Goal: Task Accomplishment & Management: Use online tool/utility

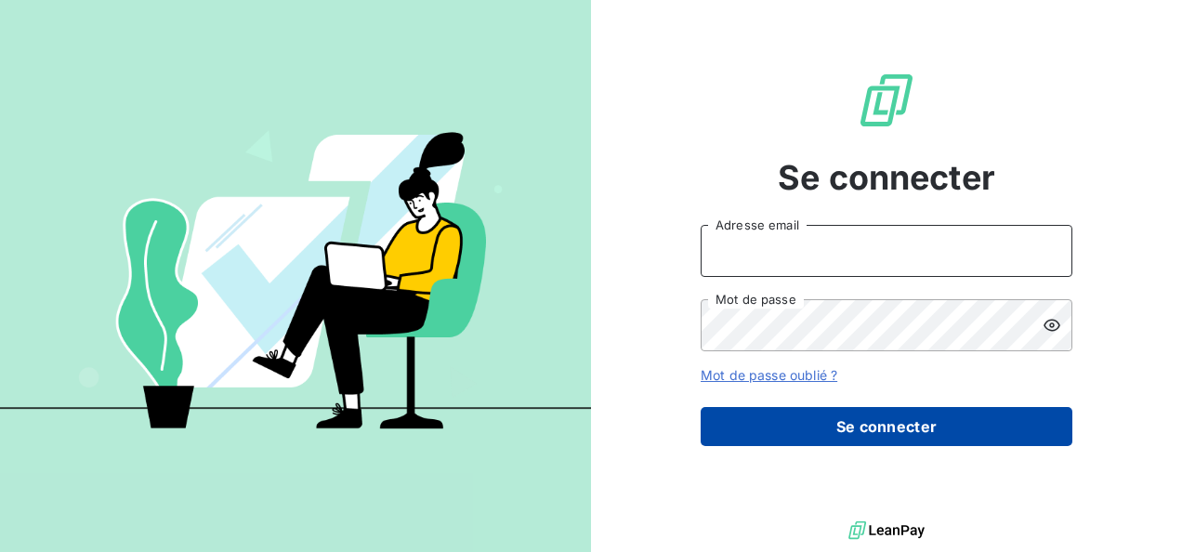
type input "[EMAIL_ADDRESS][DOMAIN_NAME]"
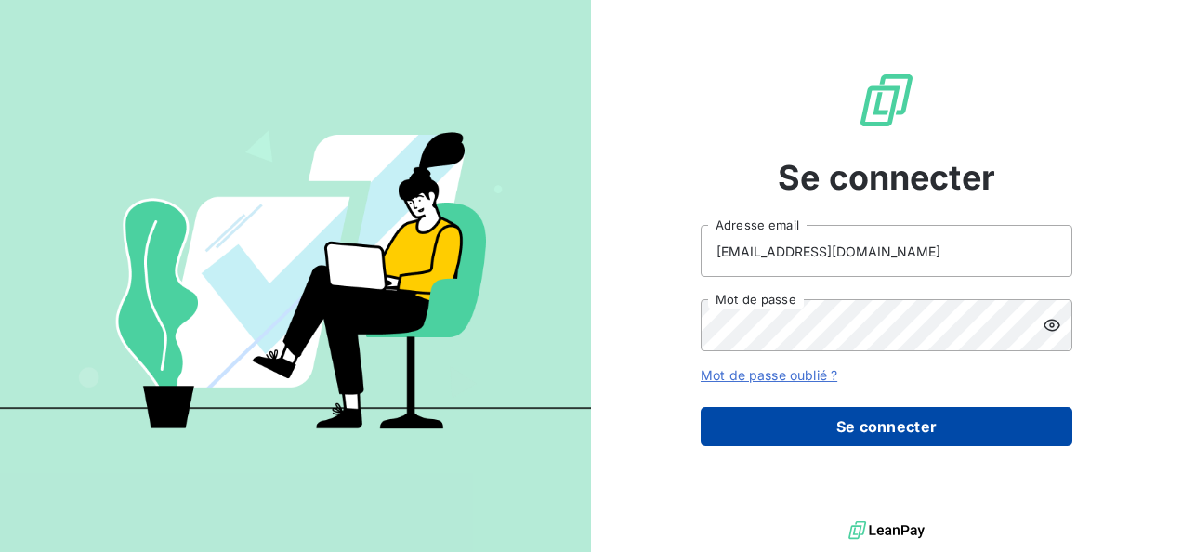
click at [959, 408] on button "Se connecter" at bounding box center [887, 426] width 372 height 39
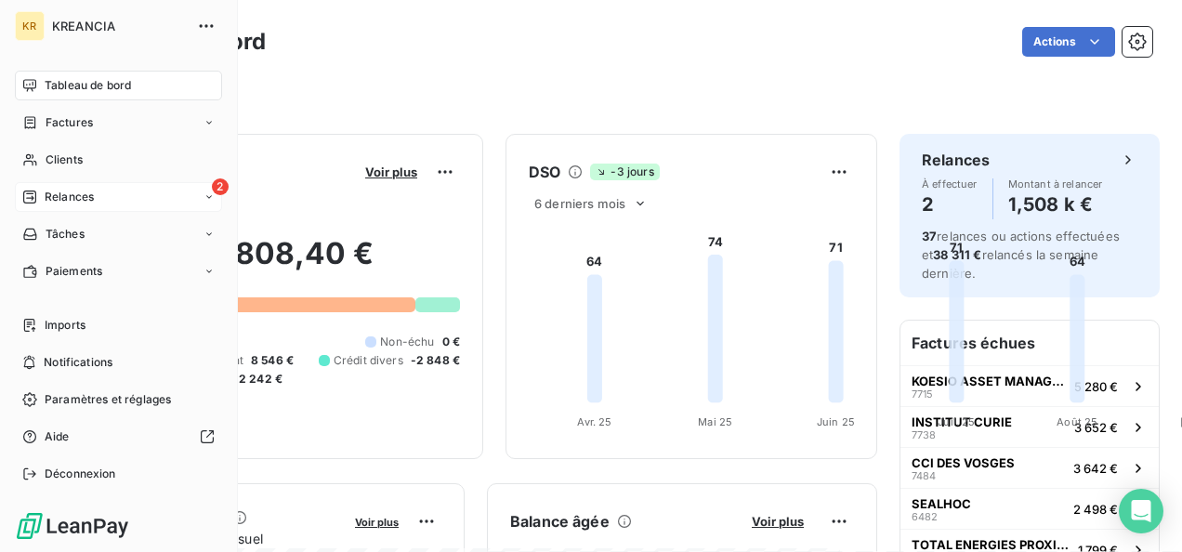
click at [45, 195] on span "Relances" at bounding box center [69, 197] width 49 height 17
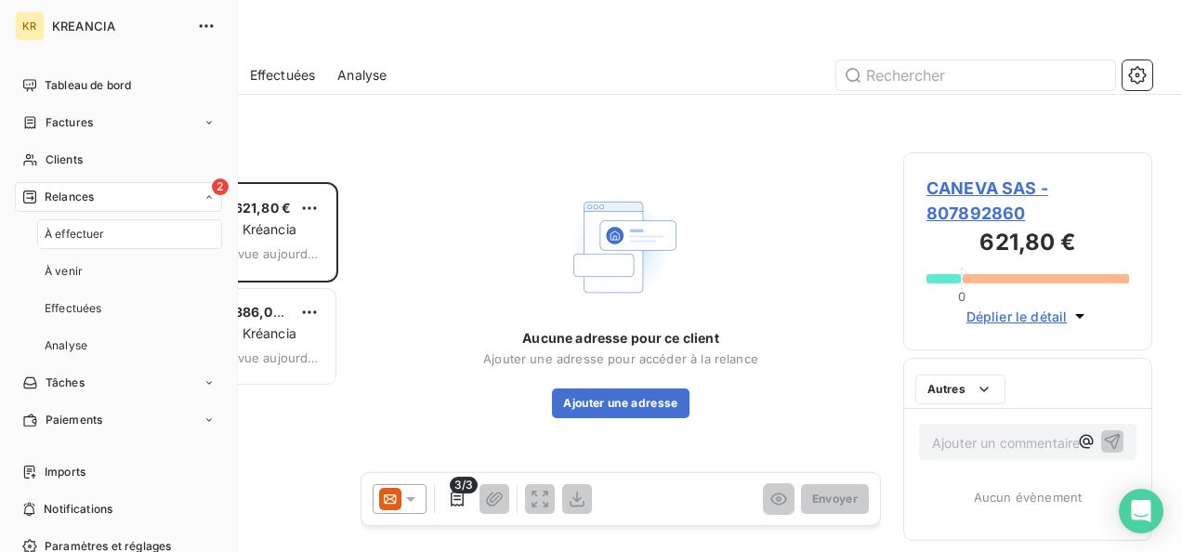
scroll to position [355, 234]
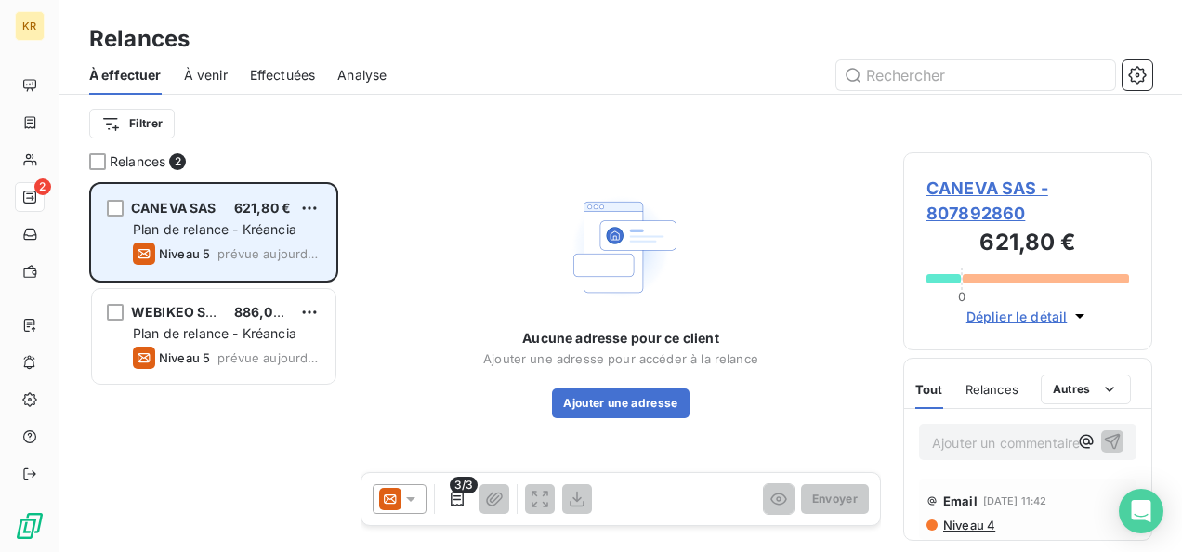
click at [190, 229] on span "Plan de relance - Kréancia" at bounding box center [215, 229] width 164 height 16
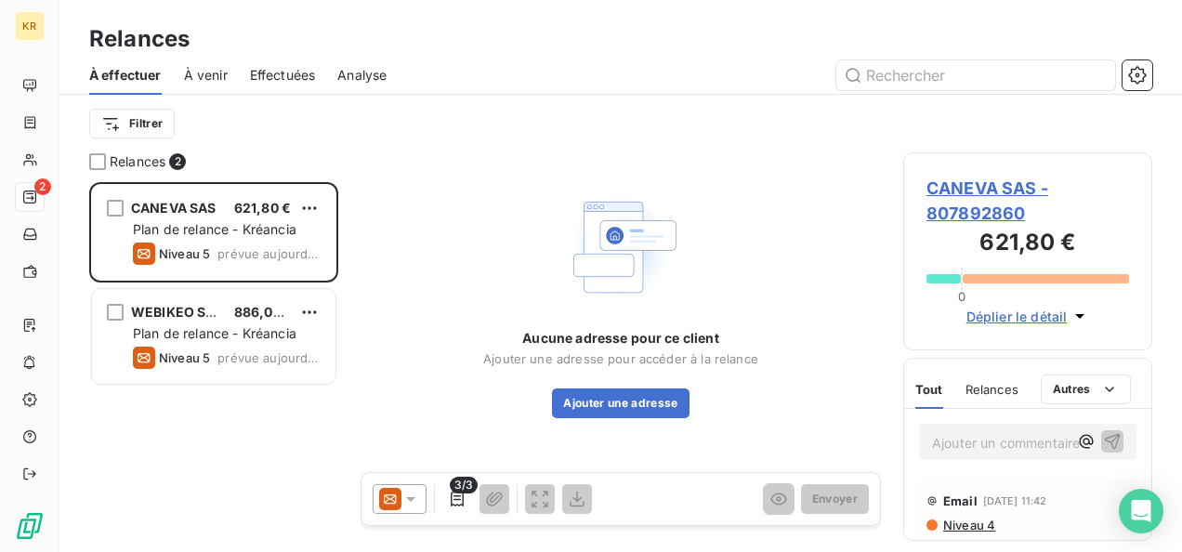
click at [982, 190] on span "CANEVA SAS - 807892860" at bounding box center [1027, 201] width 203 height 50
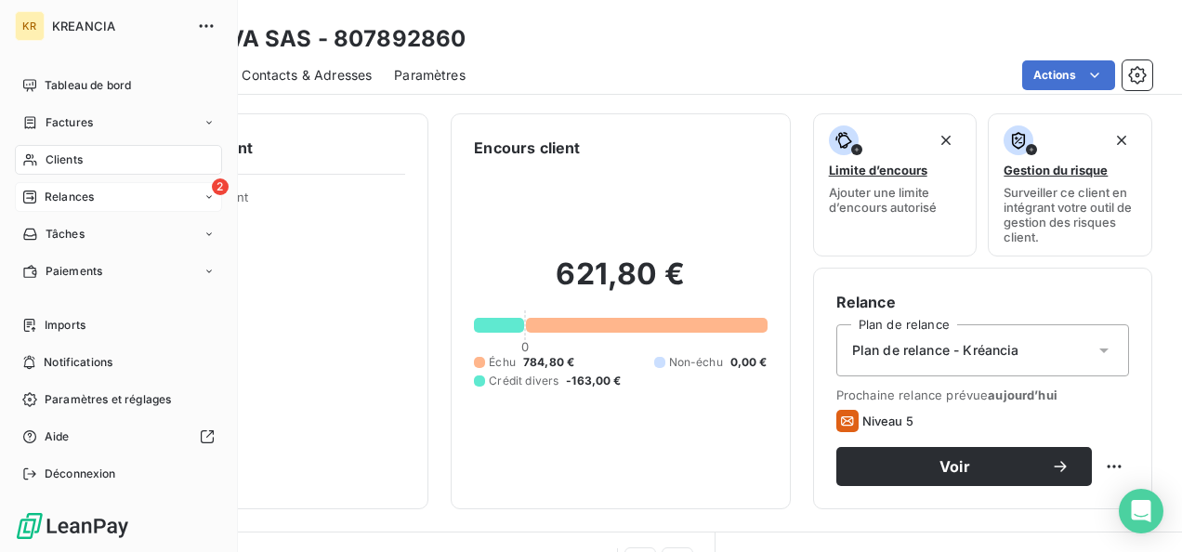
click at [45, 193] on span "Relances" at bounding box center [69, 197] width 49 height 17
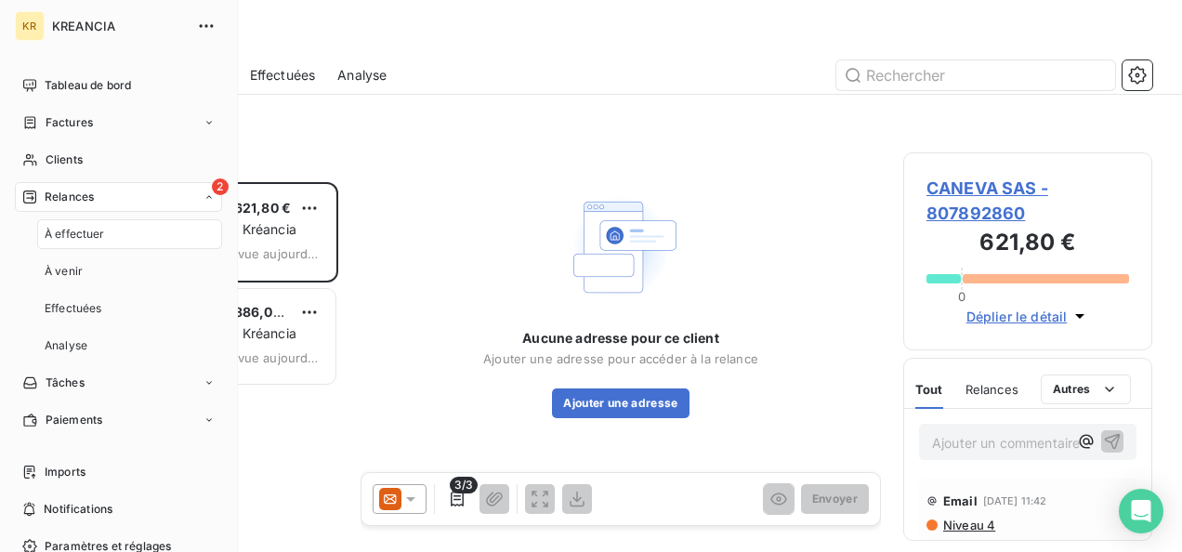
scroll to position [355, 234]
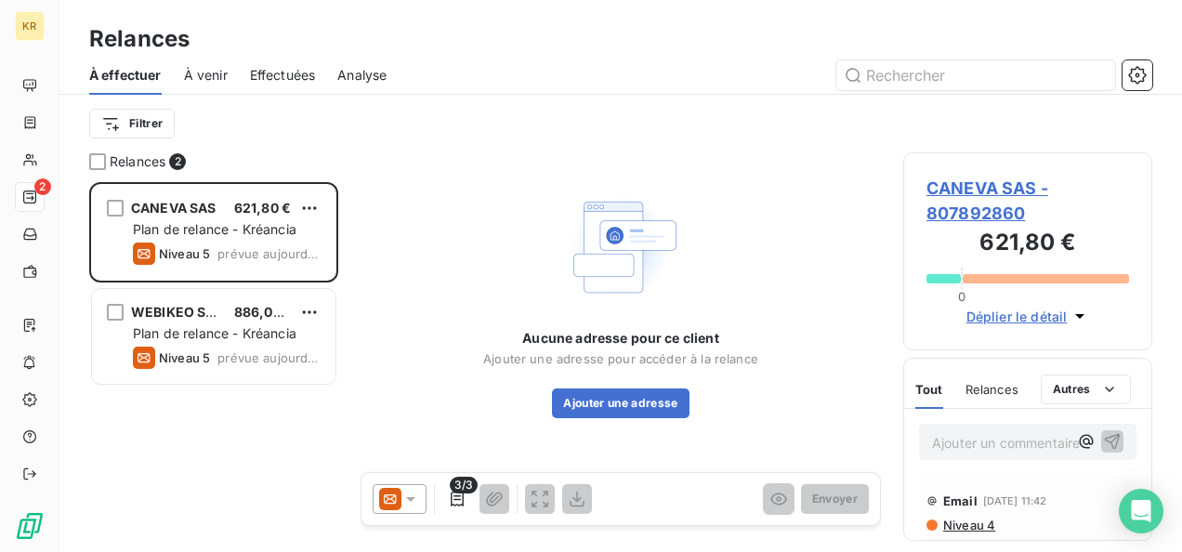
click at [407, 499] on icon at bounding box center [410, 499] width 19 height 19
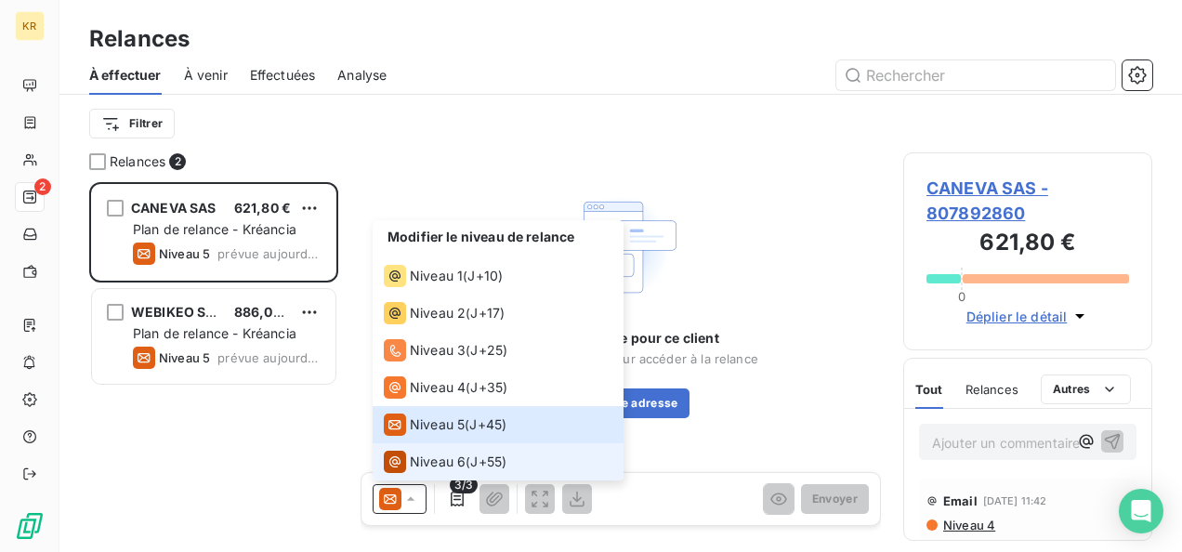
click at [443, 463] on span "Niveau 6" at bounding box center [438, 462] width 56 height 19
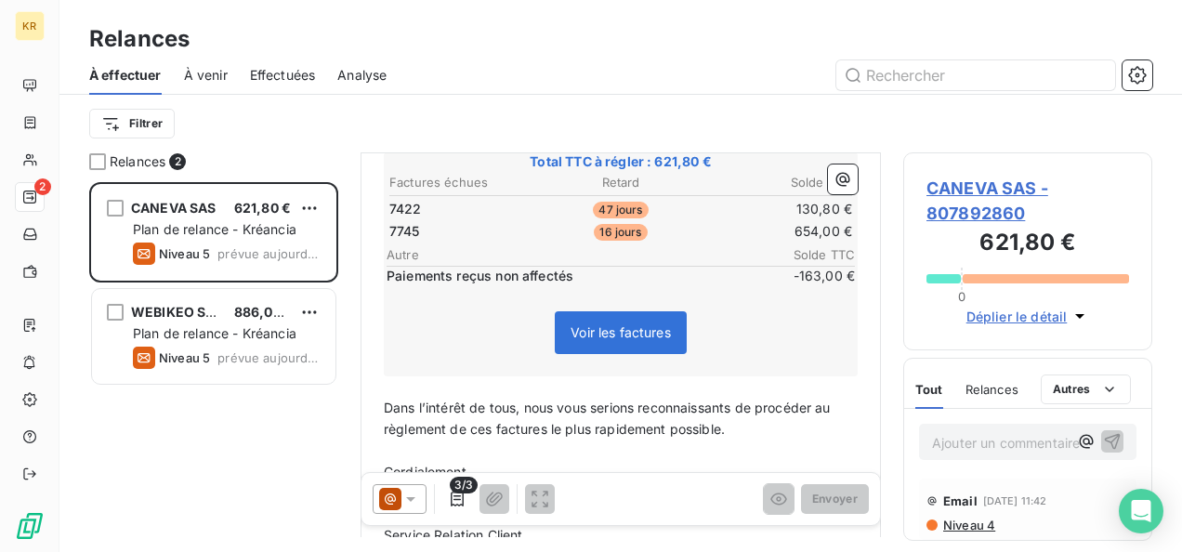
scroll to position [316, 0]
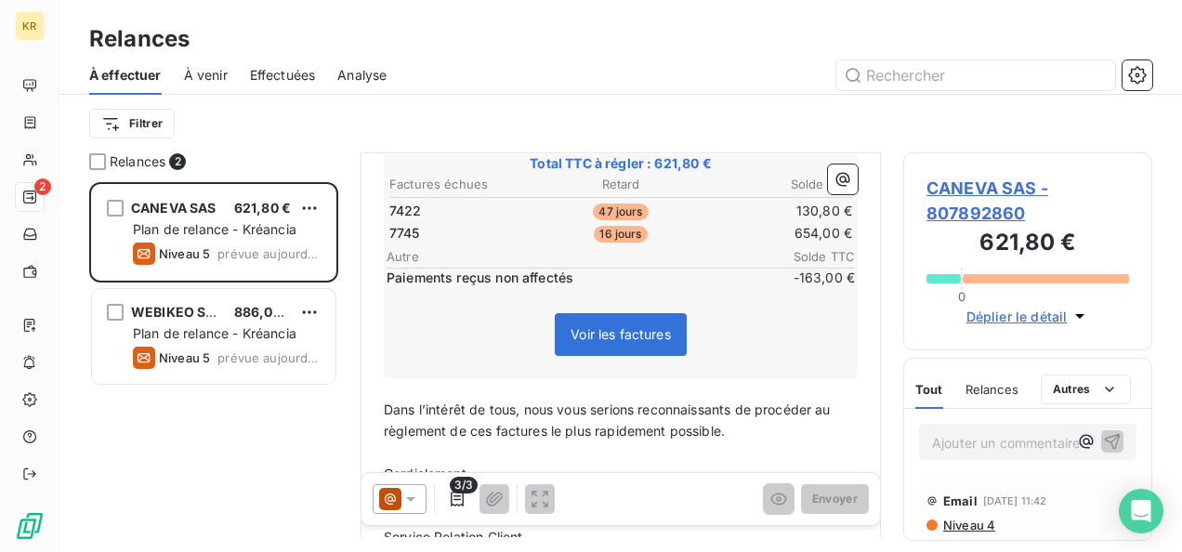
click at [966, 206] on span "CANEVA SAS - 807892860" at bounding box center [1027, 201] width 203 height 50
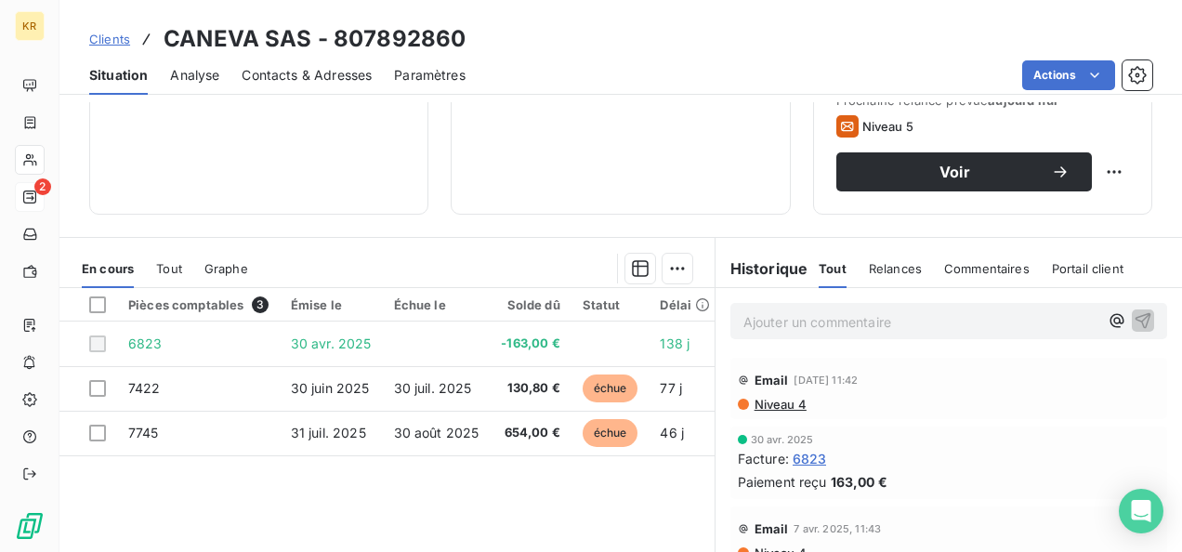
scroll to position [295, 0]
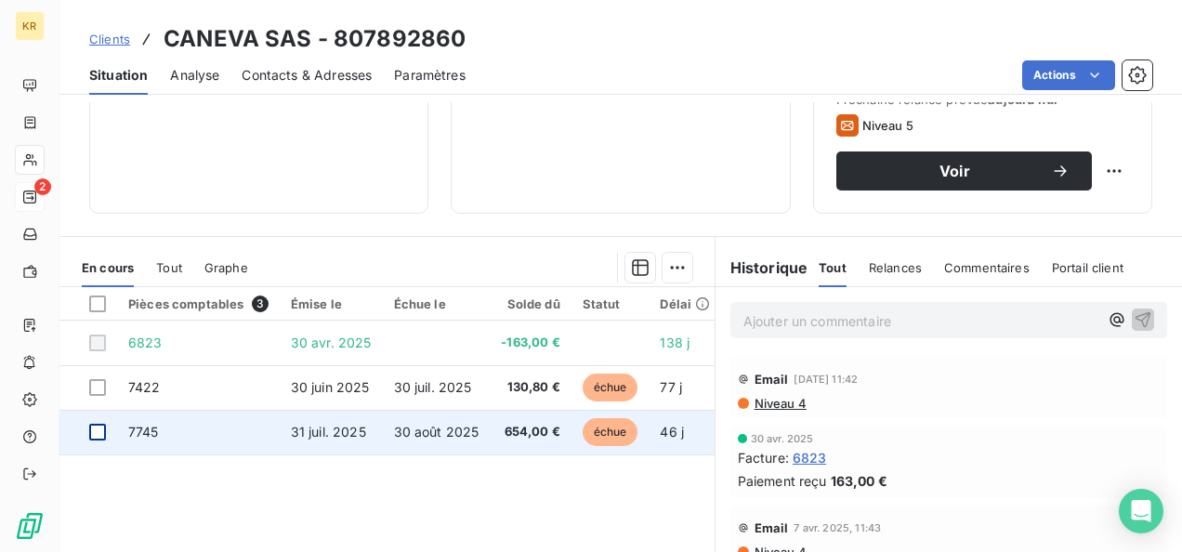
click at [99, 428] on div at bounding box center [97, 432] width 17 height 17
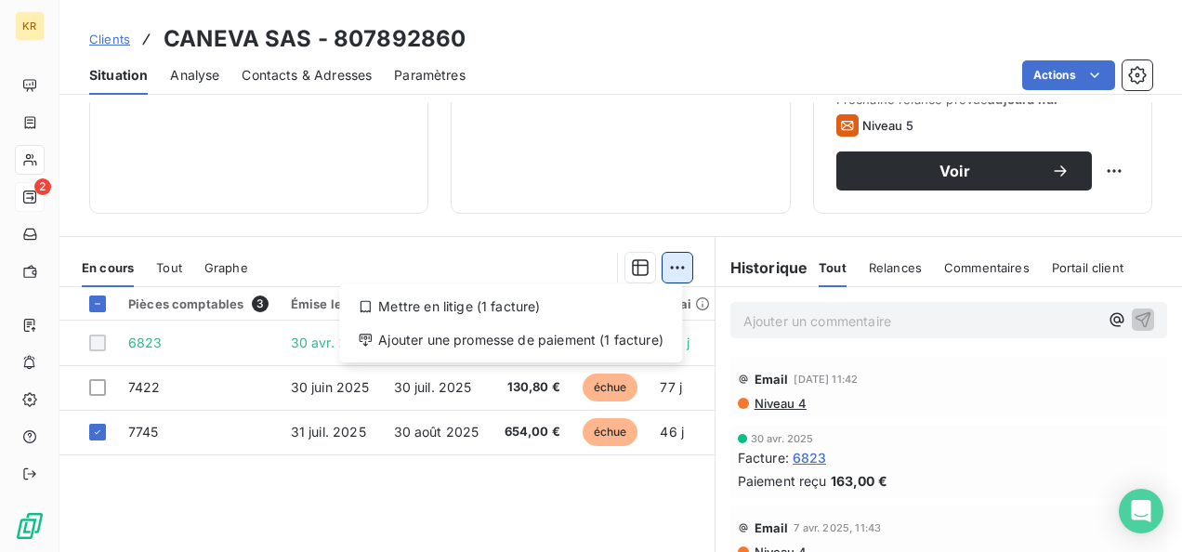
click at [675, 263] on html "KR 2 Clients CANEVA SAS - 807892860 Situation Analyse Contacts & Adresses Param…" at bounding box center [591, 276] width 1182 height 552
click at [351, 428] on html "KR 2 Clients CANEVA SAS - 807892860 Situation Analyse Contacts & Adresses Param…" at bounding box center [591, 276] width 1182 height 552
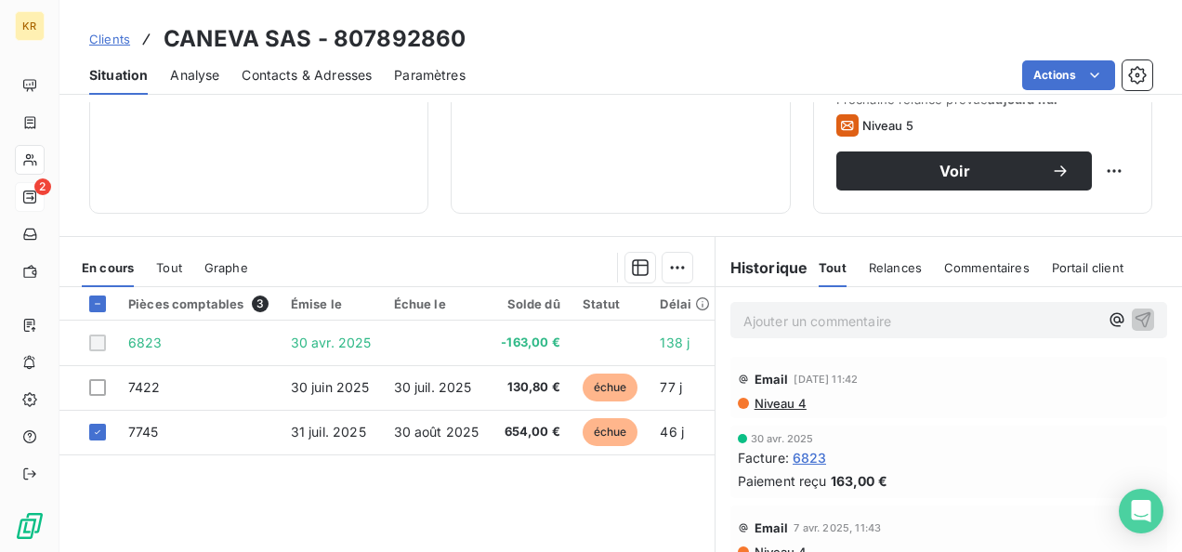
click at [351, 428] on span "31 juil. 2025" at bounding box center [328, 432] width 75 height 16
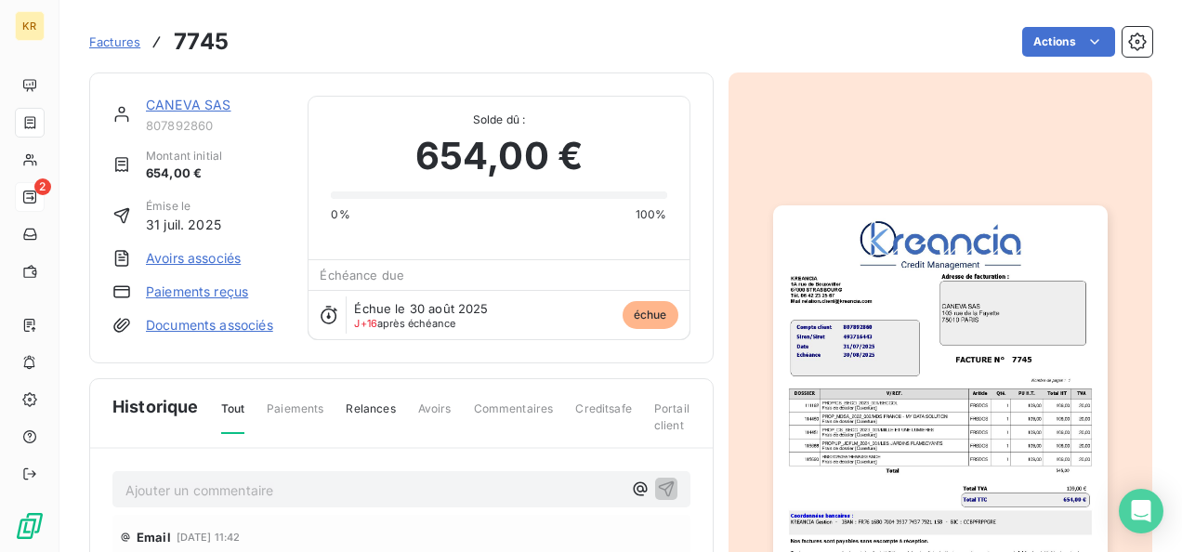
click at [193, 288] on link "Paiements reçus" at bounding box center [197, 291] width 102 height 19
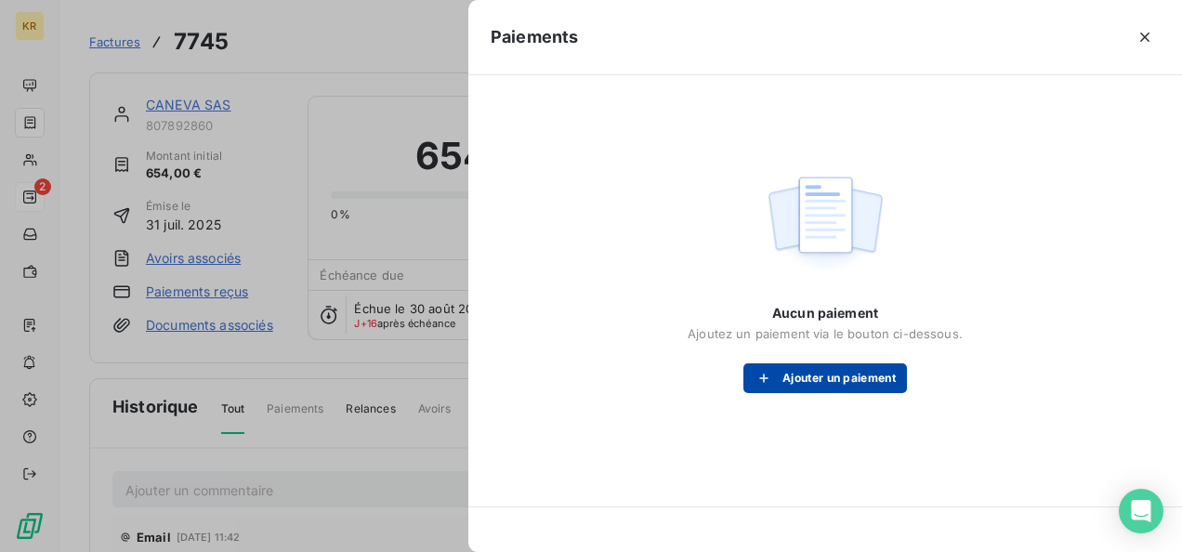
click at [864, 385] on button "Ajouter un paiement" at bounding box center [825, 378] width 164 height 30
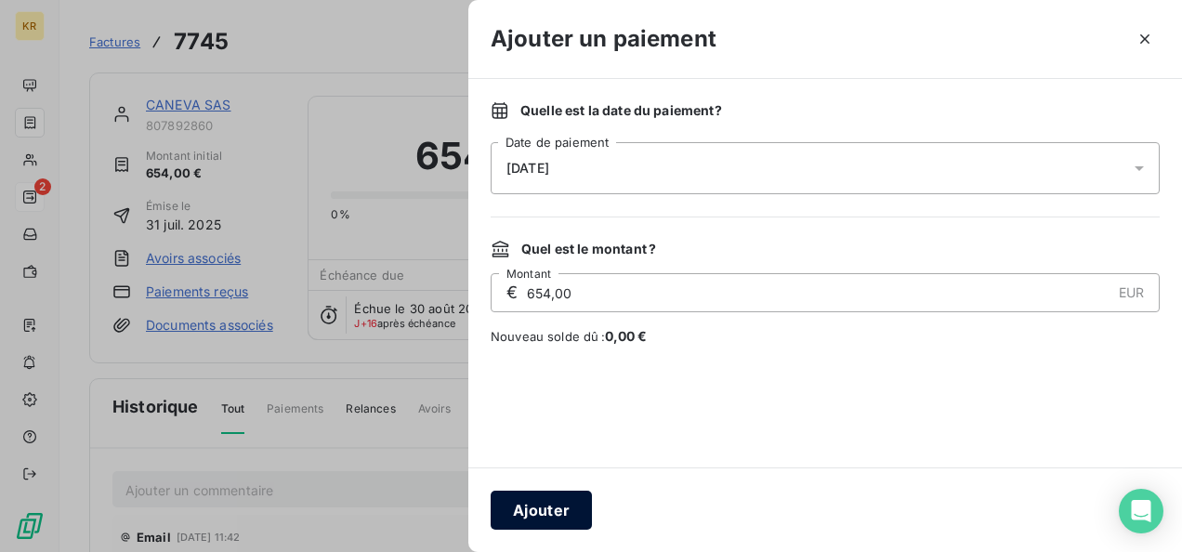
click at [539, 504] on button "Ajouter" at bounding box center [541, 510] width 101 height 39
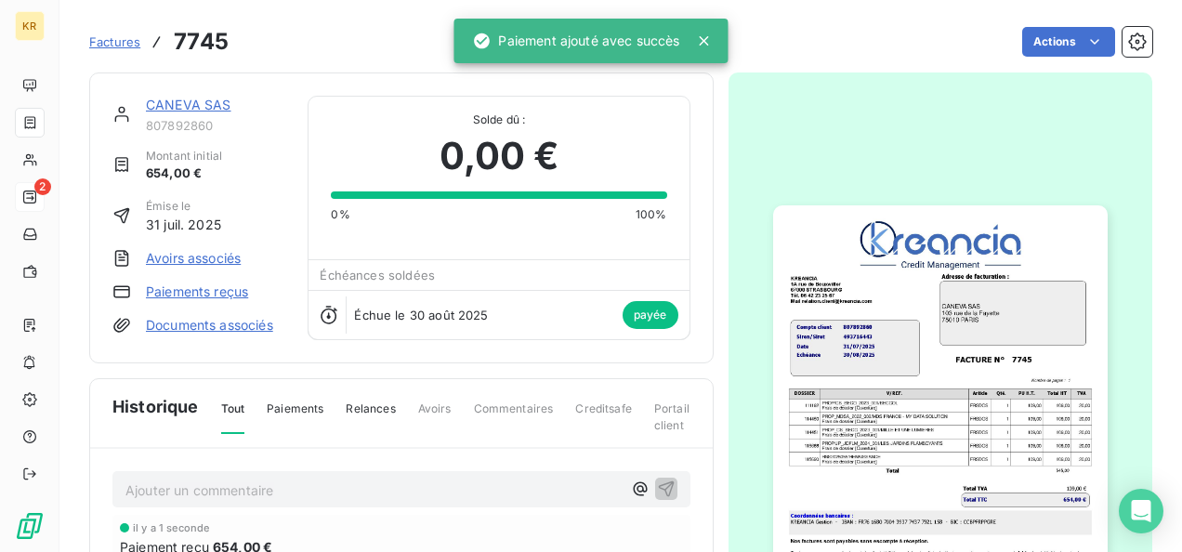
drag, startPoint x: 46, startPoint y: 197, endPoint x: 353, endPoint y: 54, distance: 338.4
click at [353, 54] on div "Actions" at bounding box center [701, 42] width 901 height 30
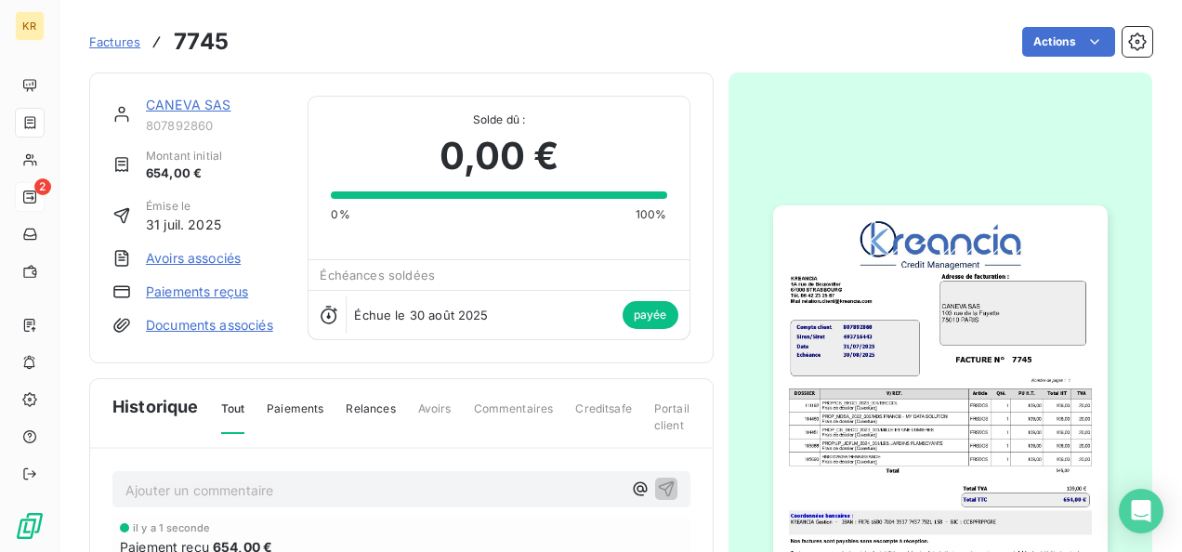
click at [162, 104] on link "CANEVA SAS" at bounding box center [188, 105] width 85 height 16
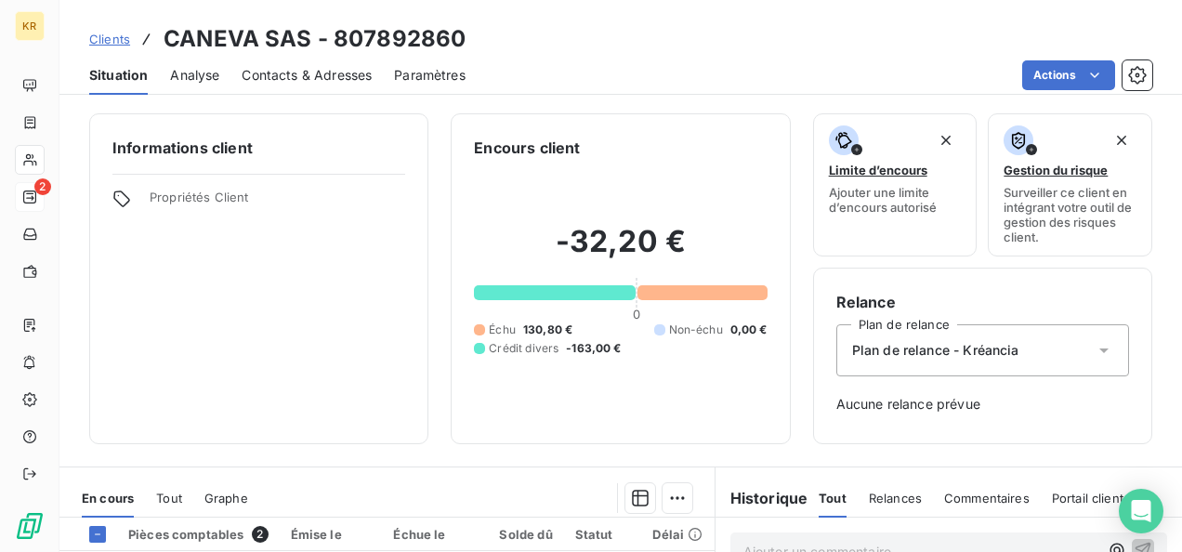
scroll to position [315, 0]
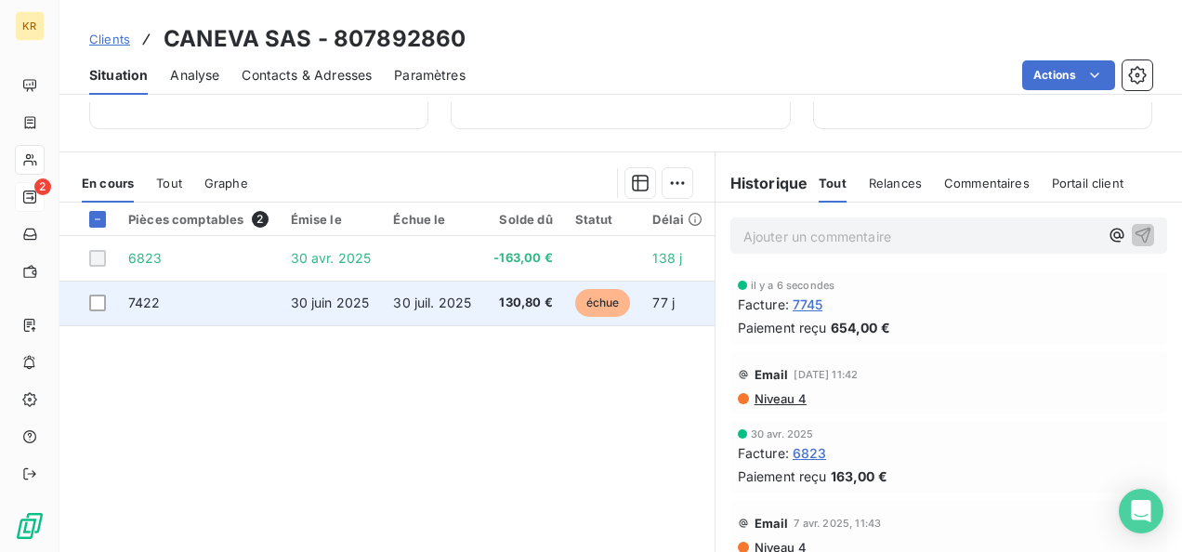
click at [382, 306] on td "30 juil. 2025" at bounding box center [432, 303] width 100 height 45
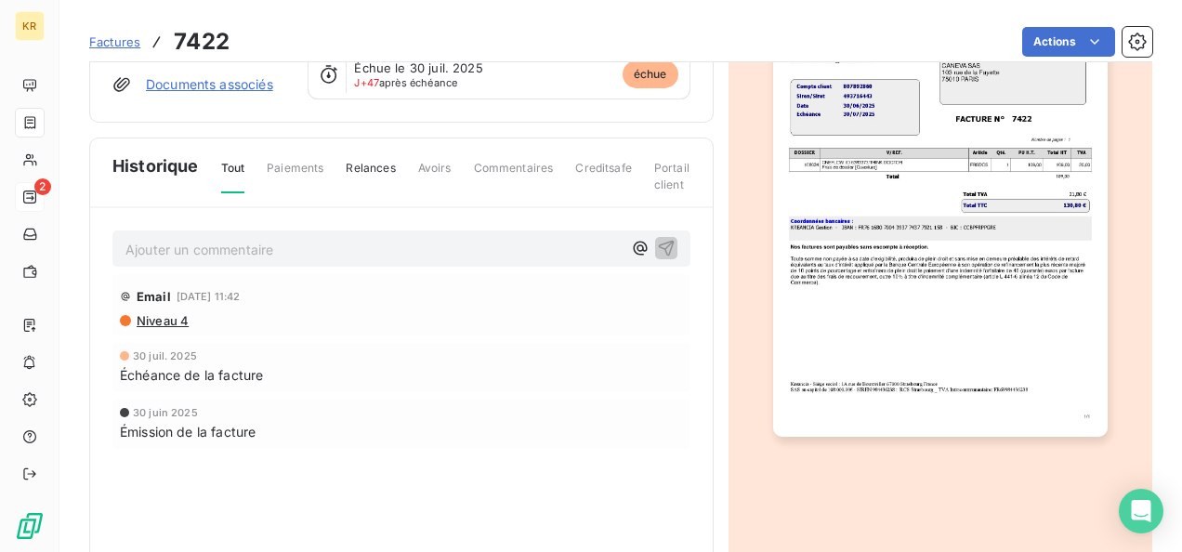
scroll to position [136, 0]
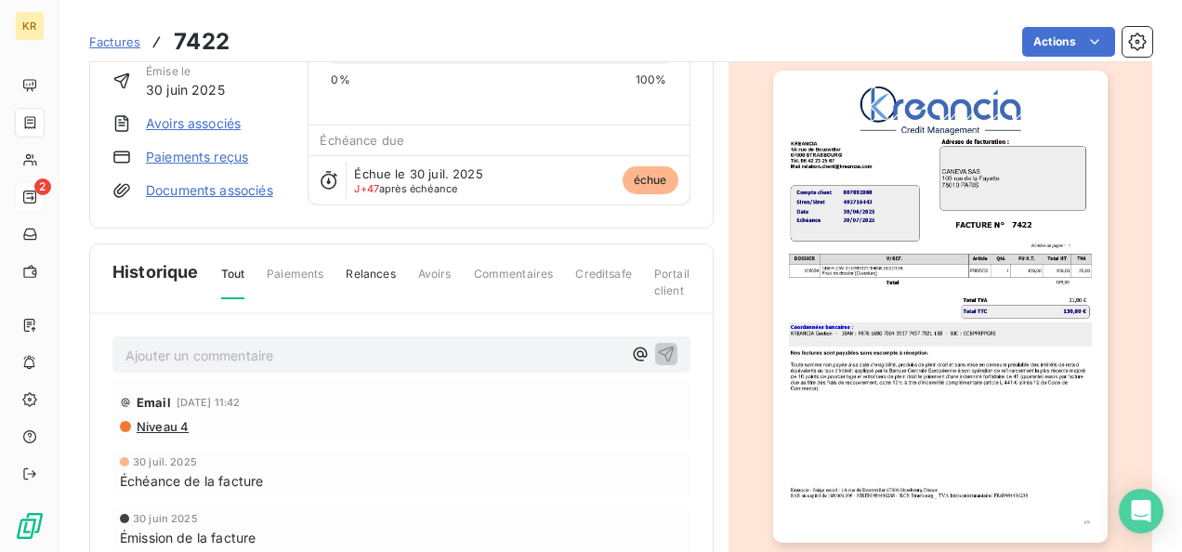
click at [221, 154] on link "Paiements reçus" at bounding box center [197, 157] width 102 height 19
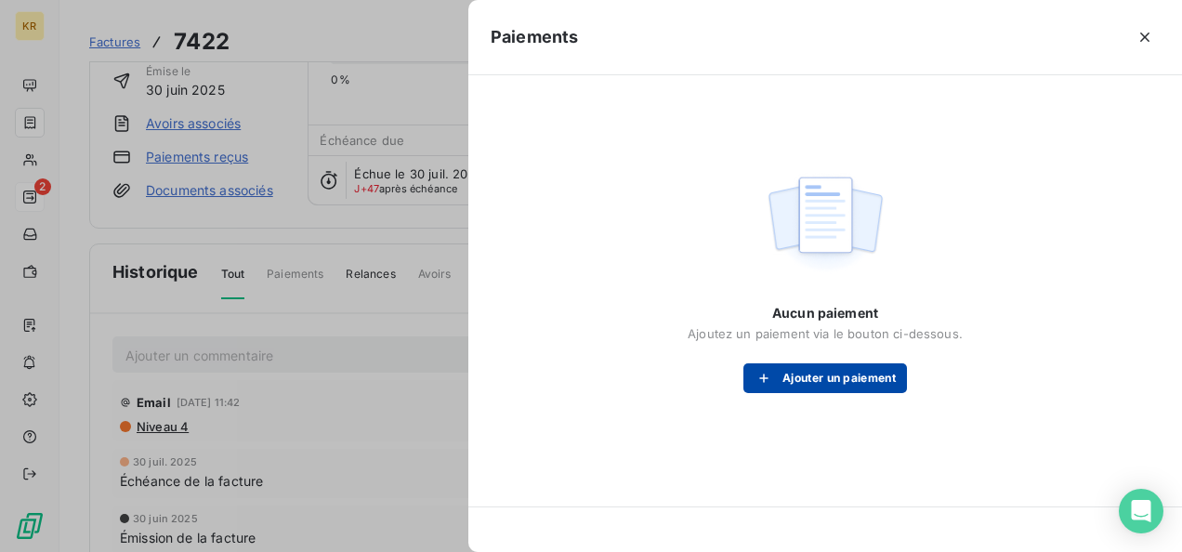
click at [786, 378] on button "Ajouter un paiement" at bounding box center [825, 378] width 164 height 30
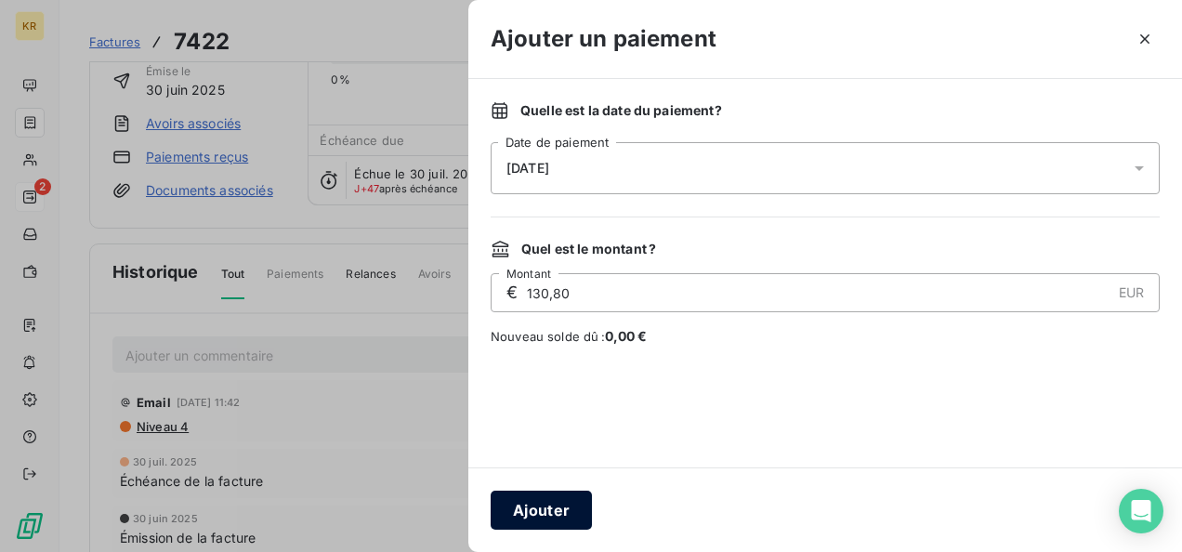
click at [534, 517] on button "Ajouter" at bounding box center [541, 510] width 101 height 39
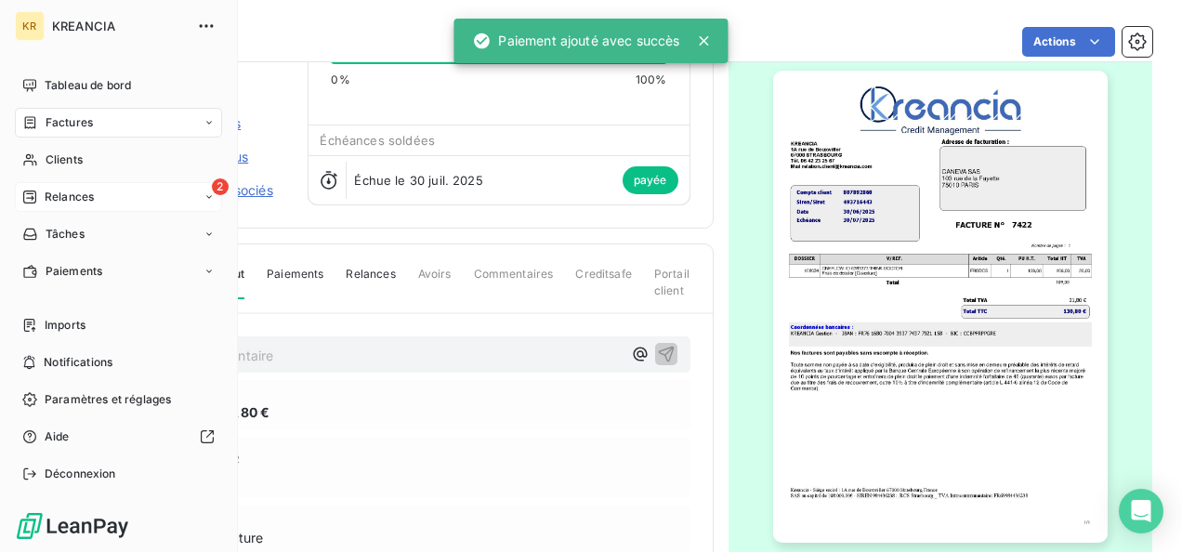
click at [53, 192] on span "Relances" at bounding box center [69, 197] width 49 height 17
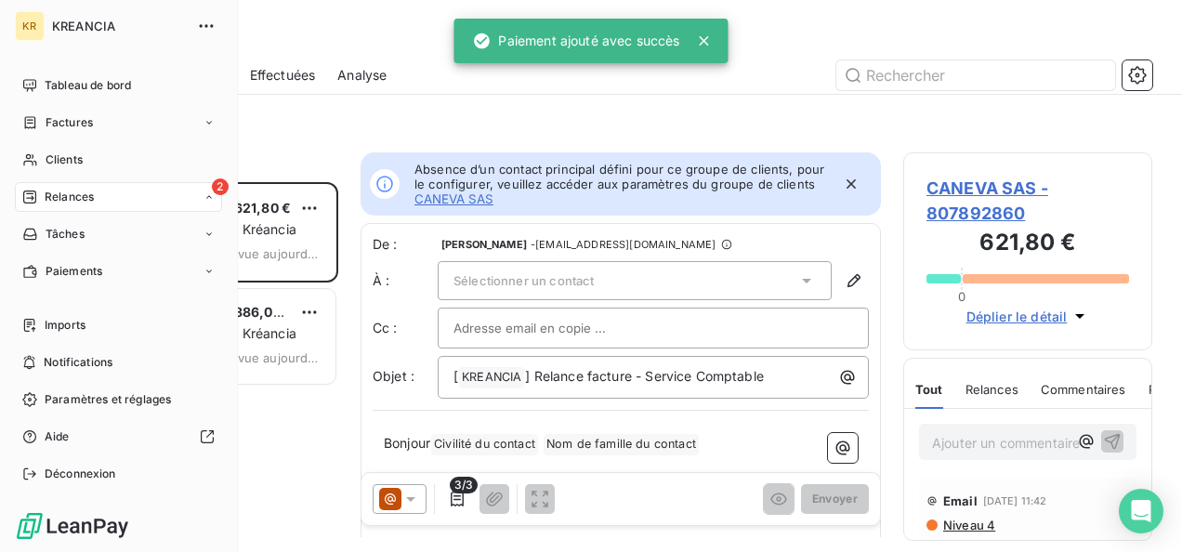
scroll to position [15, 15]
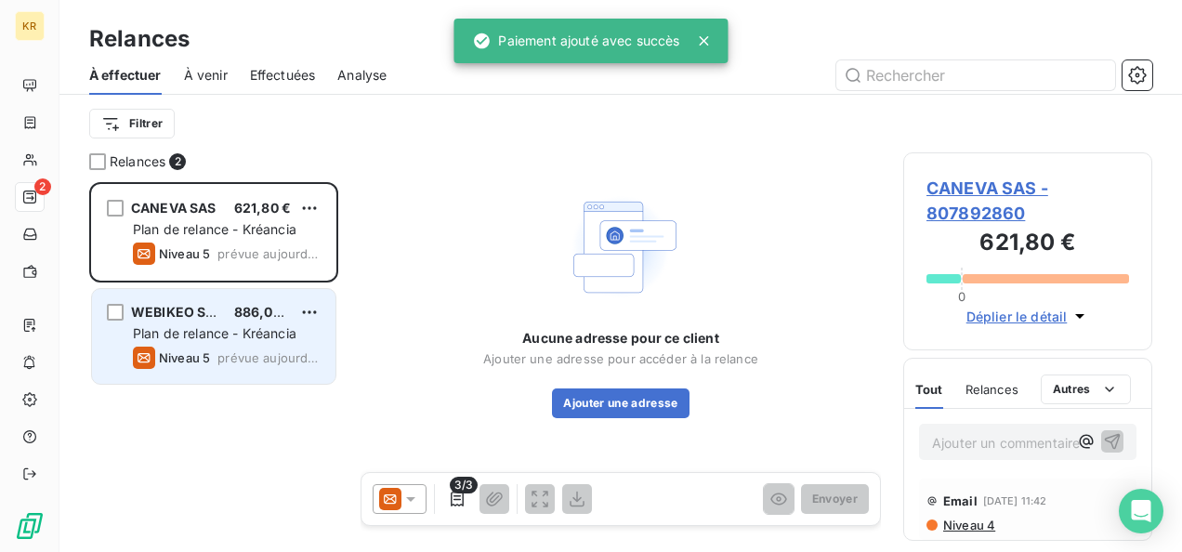
click at [223, 329] on span "Plan de relance - Kréancia" at bounding box center [215, 333] width 164 height 16
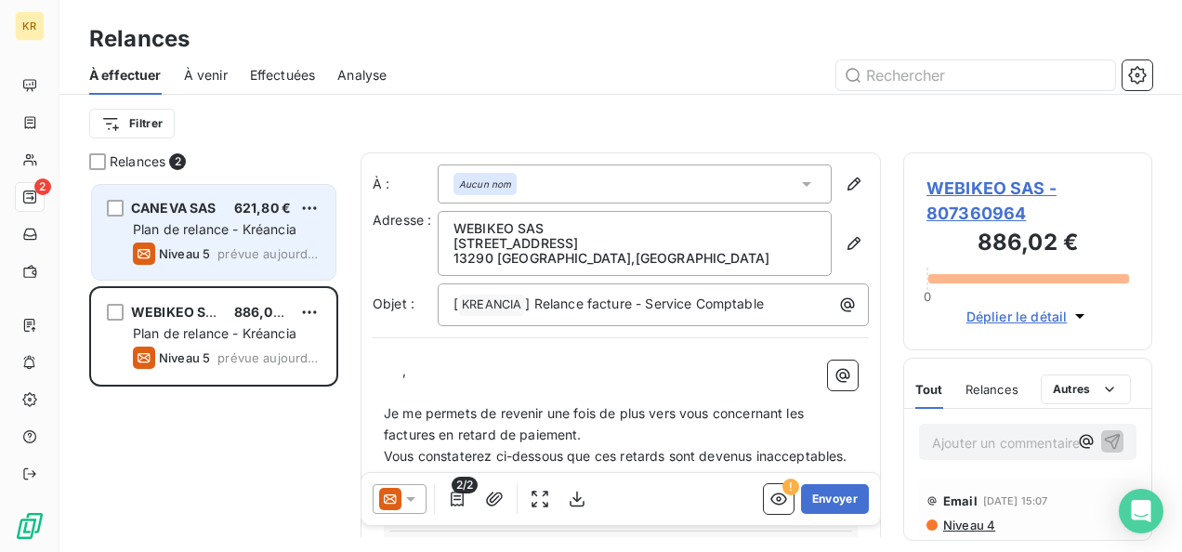
click at [228, 232] on span "Plan de relance - Kréancia" at bounding box center [215, 229] width 164 height 16
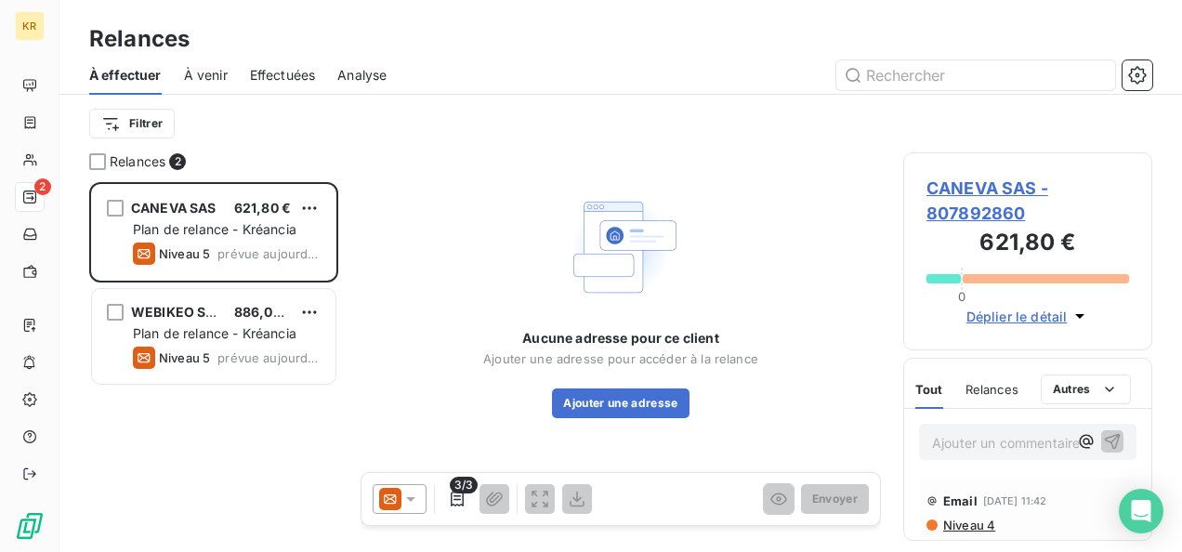
click at [987, 205] on span "CANEVA SAS - 807892860" at bounding box center [1027, 201] width 203 height 50
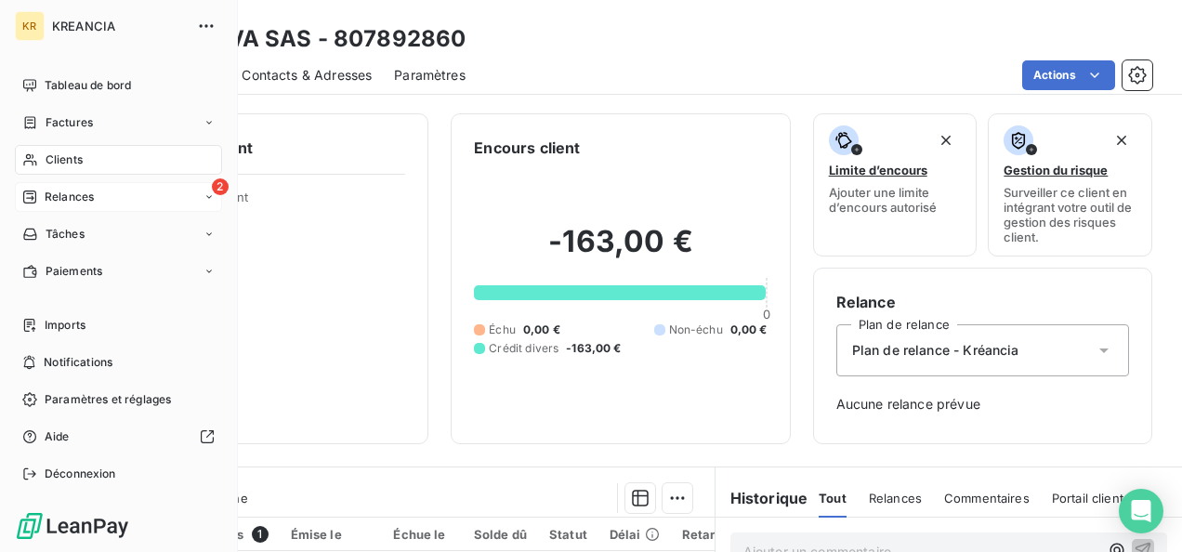
click at [45, 199] on span "Relances" at bounding box center [69, 197] width 49 height 17
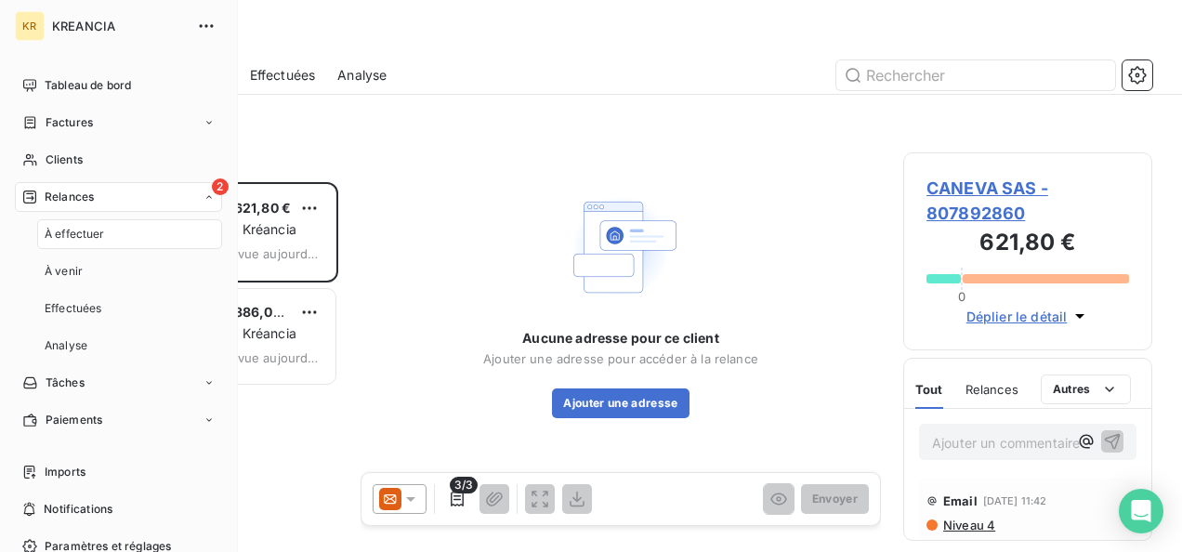
scroll to position [355, 234]
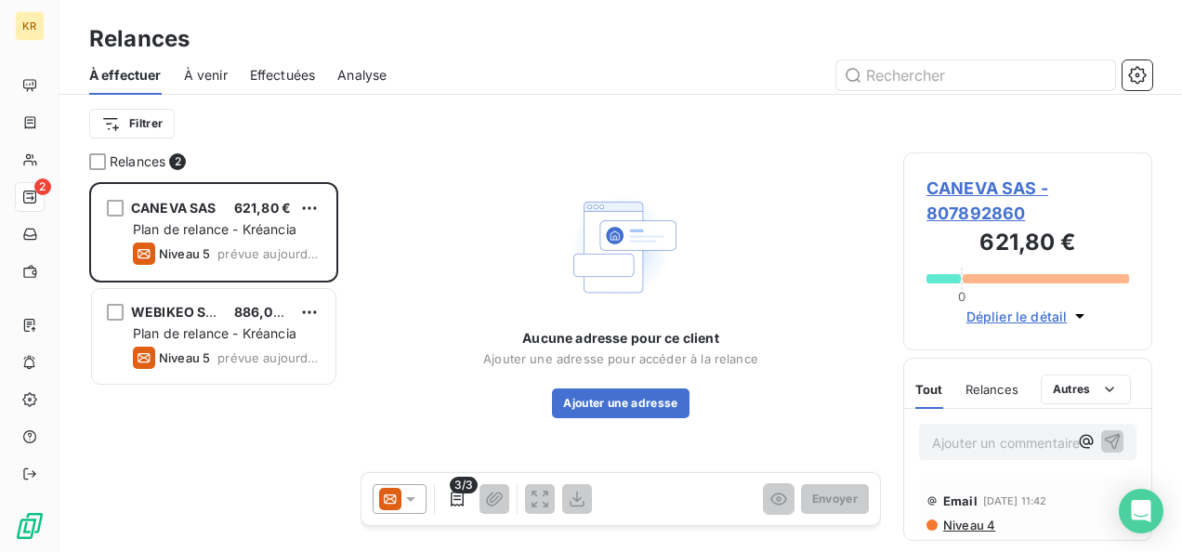
click at [414, 491] on icon at bounding box center [410, 499] width 19 height 19
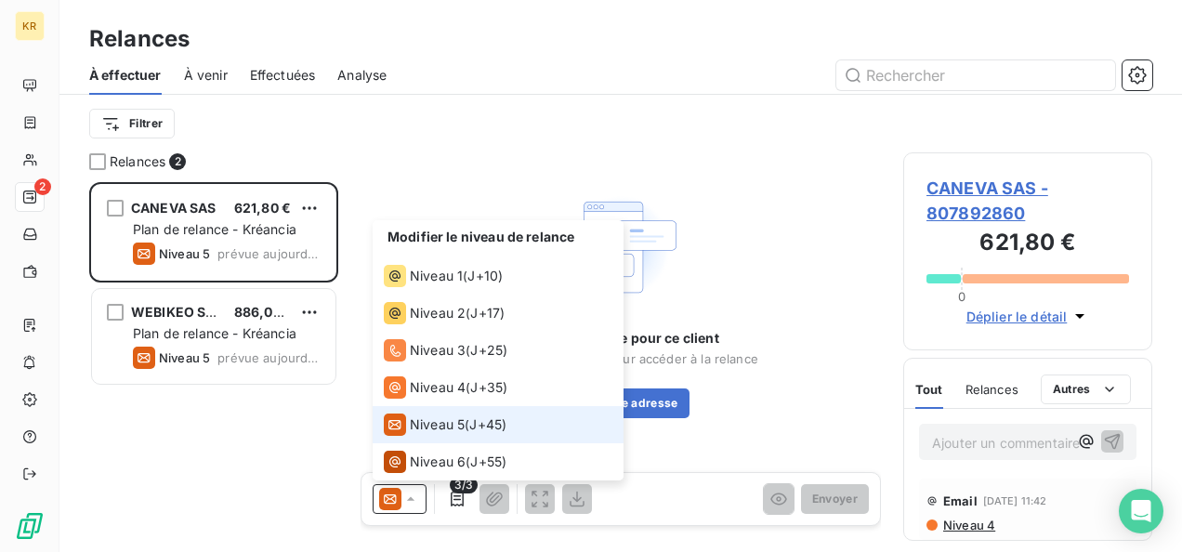
drag, startPoint x: 414, startPoint y: 491, endPoint x: 310, endPoint y: 520, distance: 108.2
click at [310, 520] on div "CANEVA SAS 621,80 € Plan de relance - Kréancia Niveau 5 prévue aujourd’hui WEBI…" at bounding box center [213, 367] width 249 height 370
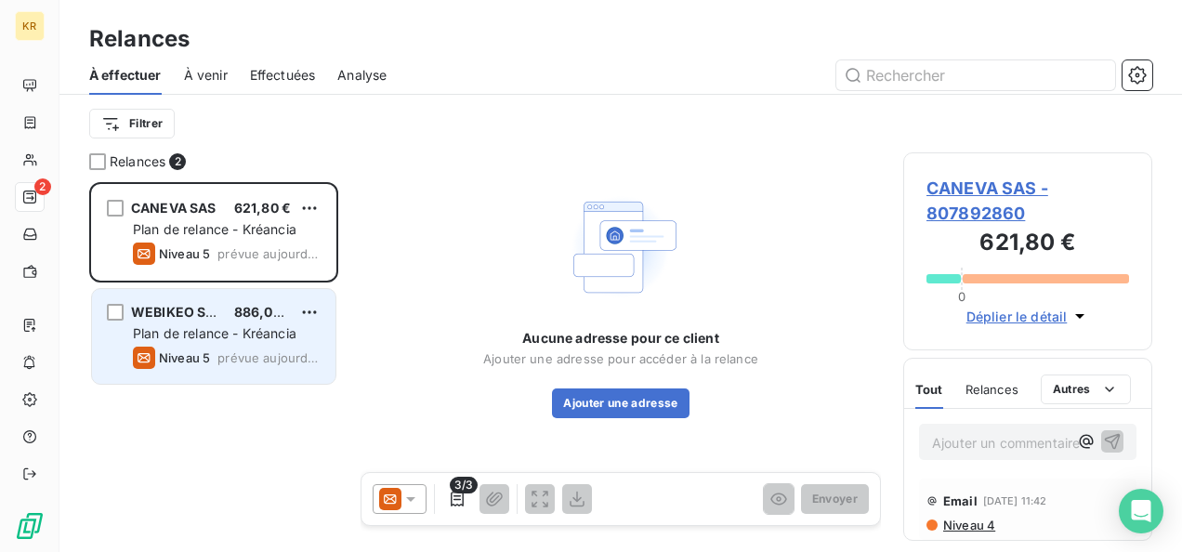
click at [230, 353] on span "prévue aujourd’hui" at bounding box center [268, 357] width 103 height 15
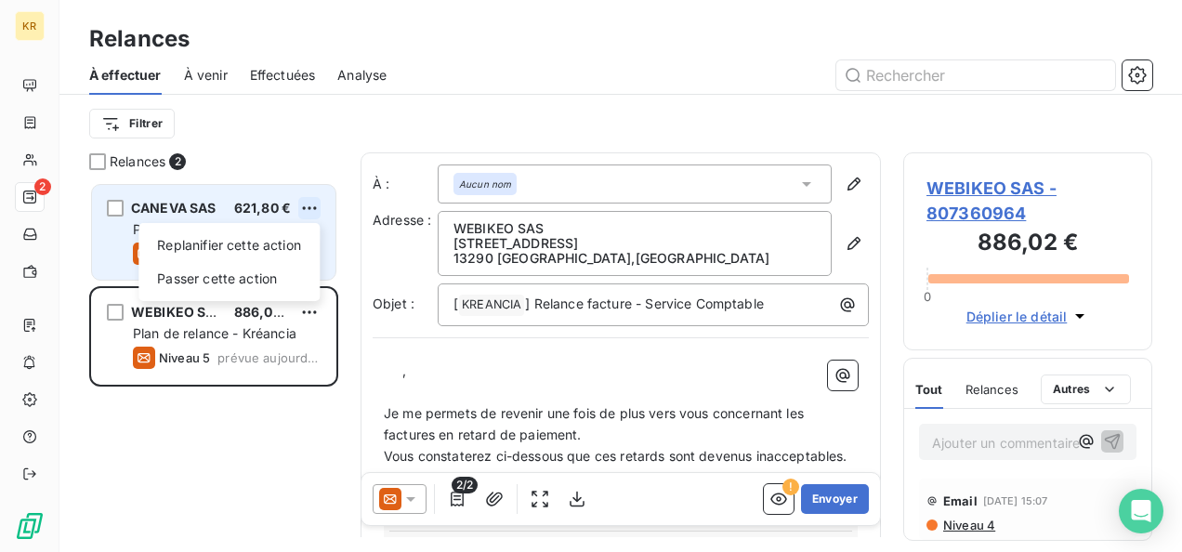
click at [304, 203] on html "KR 2 Relances À effectuer À venir Effectuées Analyse Filtrer Relances 2 CANEVA …" at bounding box center [591, 276] width 1182 height 552
click at [230, 284] on div "Passer cette action" at bounding box center [229, 279] width 166 height 30
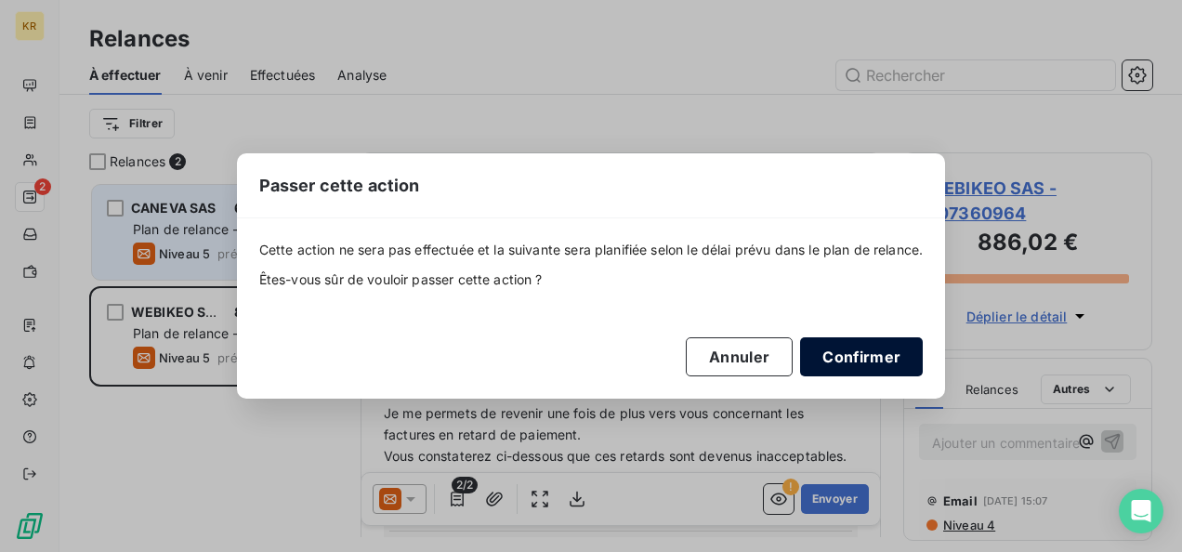
click at [831, 349] on button "Confirmer" at bounding box center [861, 356] width 123 height 39
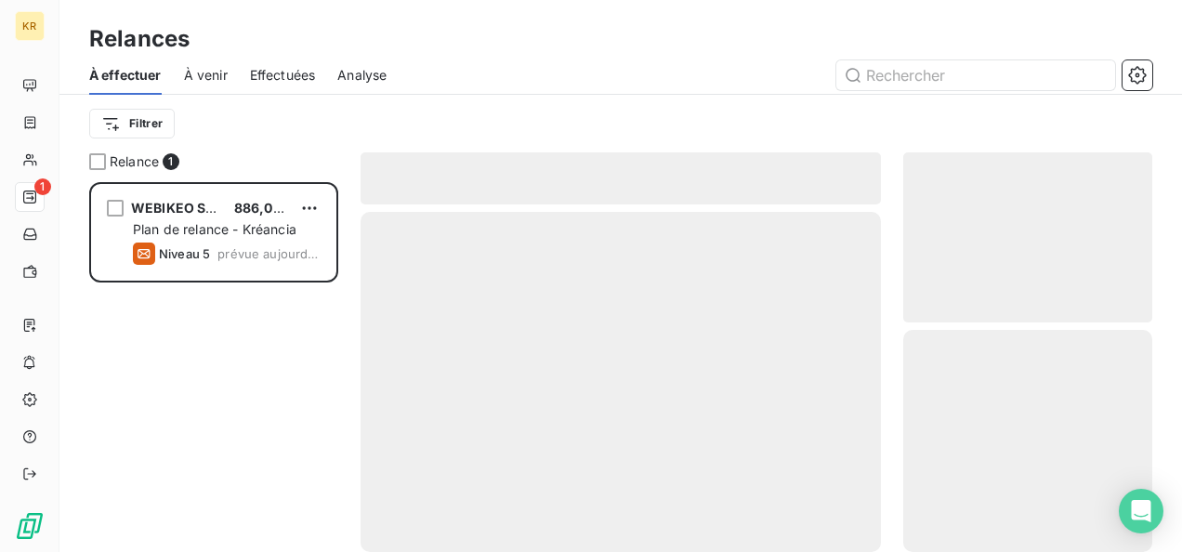
scroll to position [355, 234]
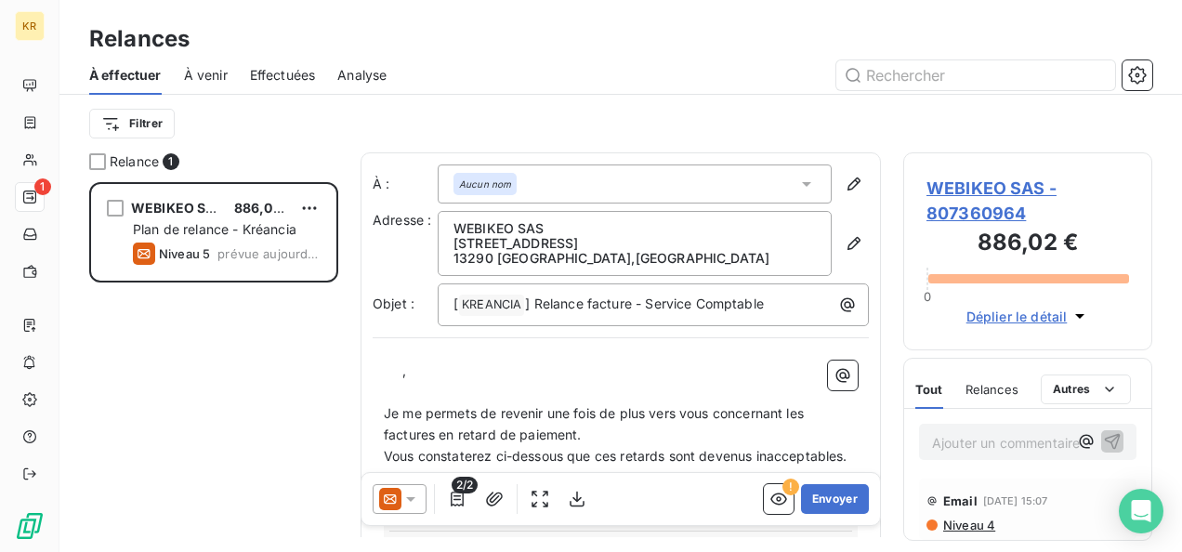
click at [414, 498] on icon at bounding box center [410, 499] width 19 height 19
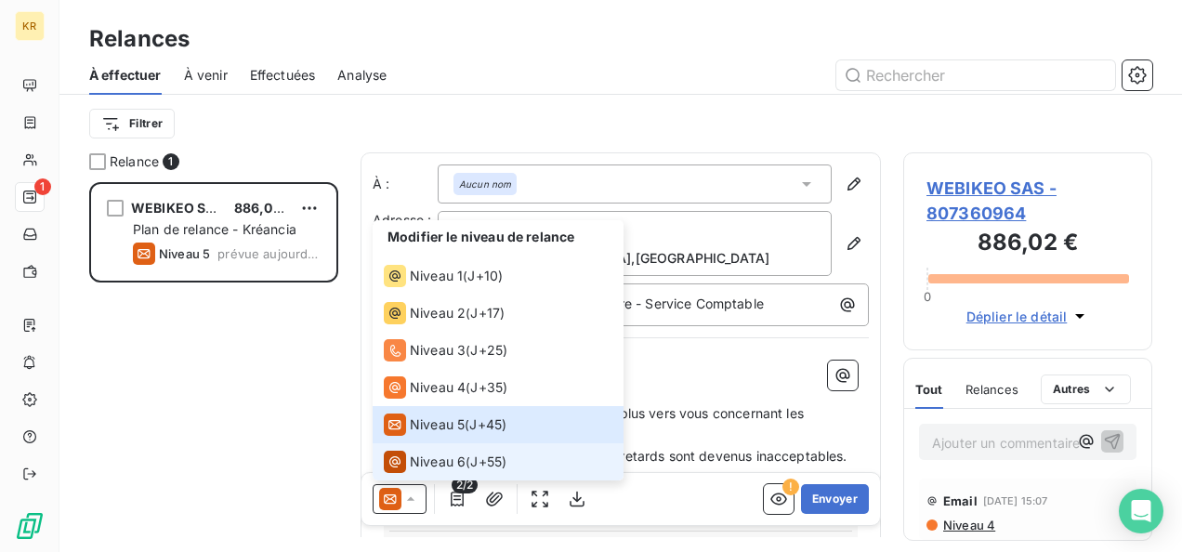
click at [433, 468] on span "Niveau 6" at bounding box center [438, 462] width 56 height 19
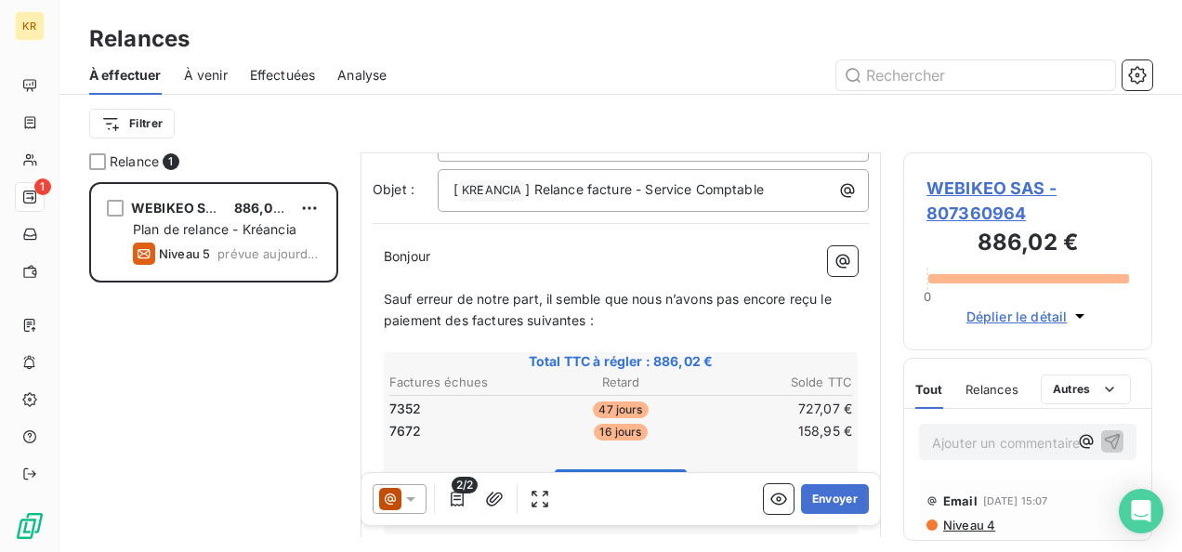
scroll to position [117, 0]
click at [959, 203] on span "WEBIKEO SAS - 807360964" at bounding box center [1027, 201] width 203 height 50
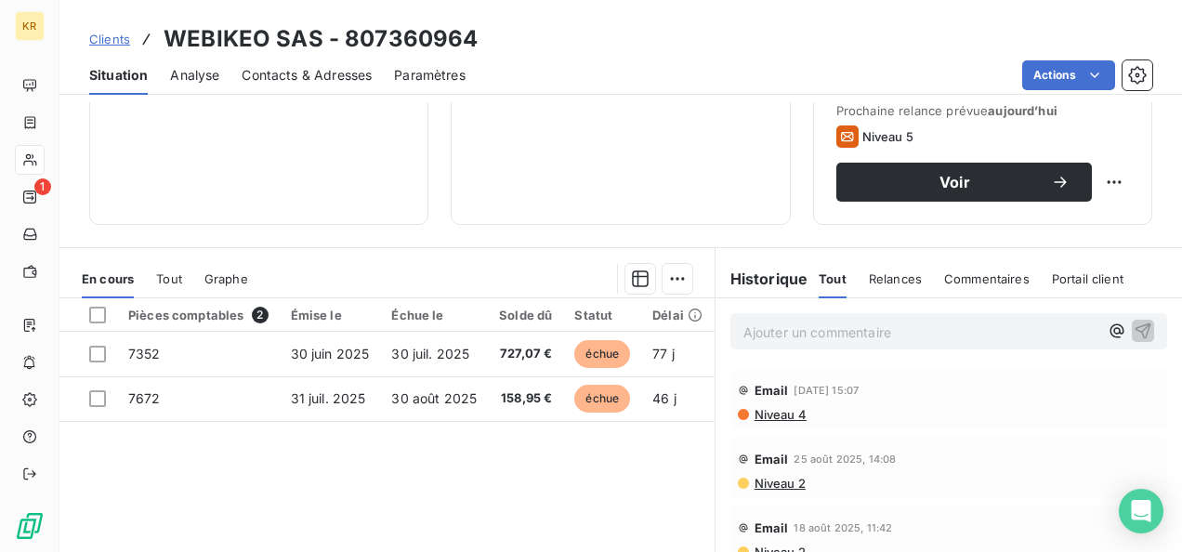
scroll to position [283, 0]
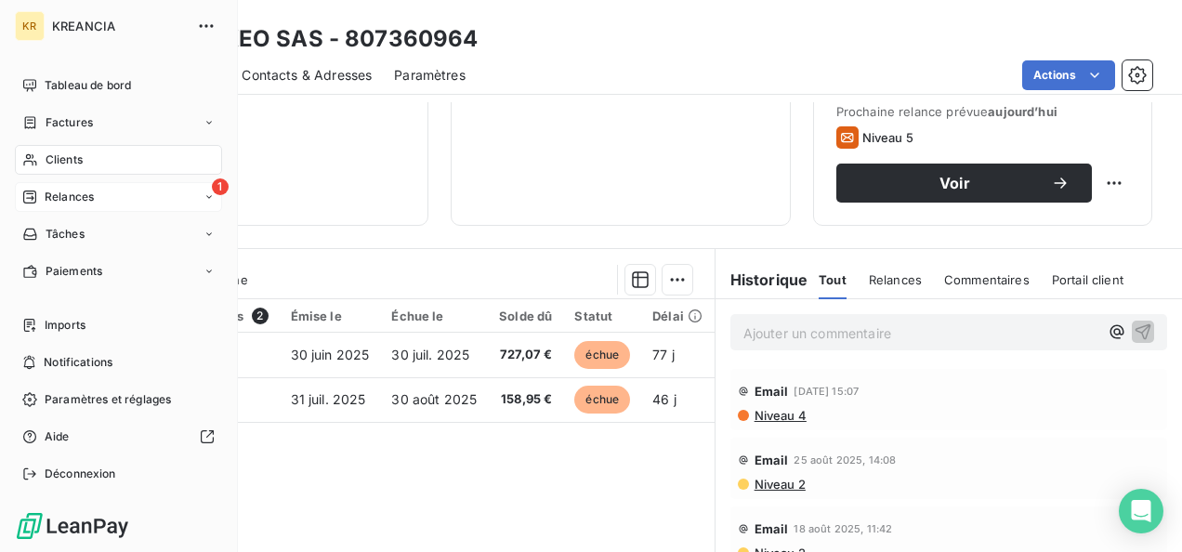
click at [40, 195] on div "Relances" at bounding box center [58, 197] width 72 height 17
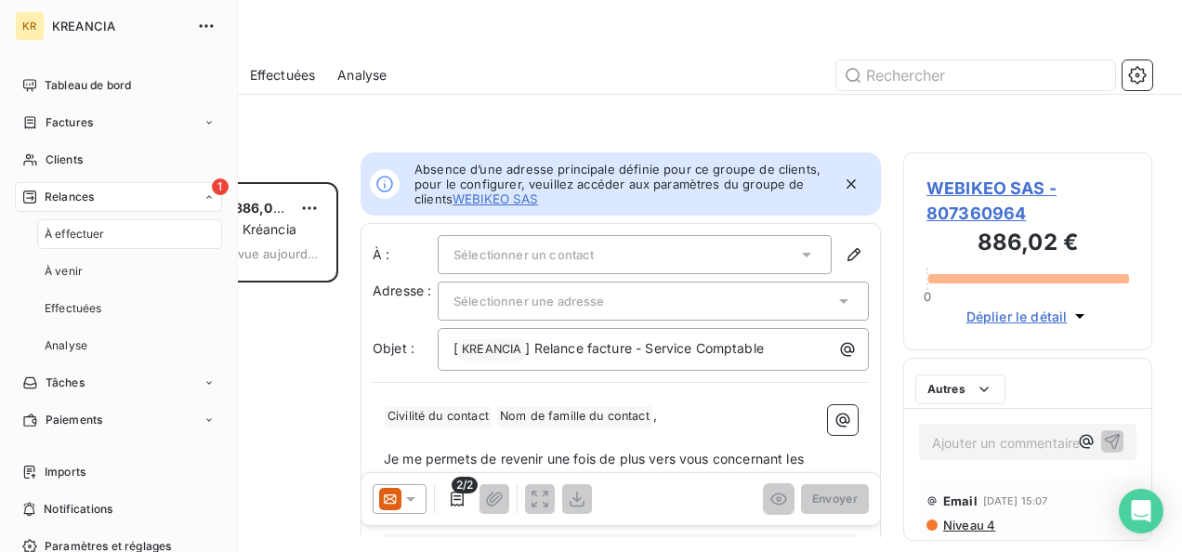
scroll to position [355, 234]
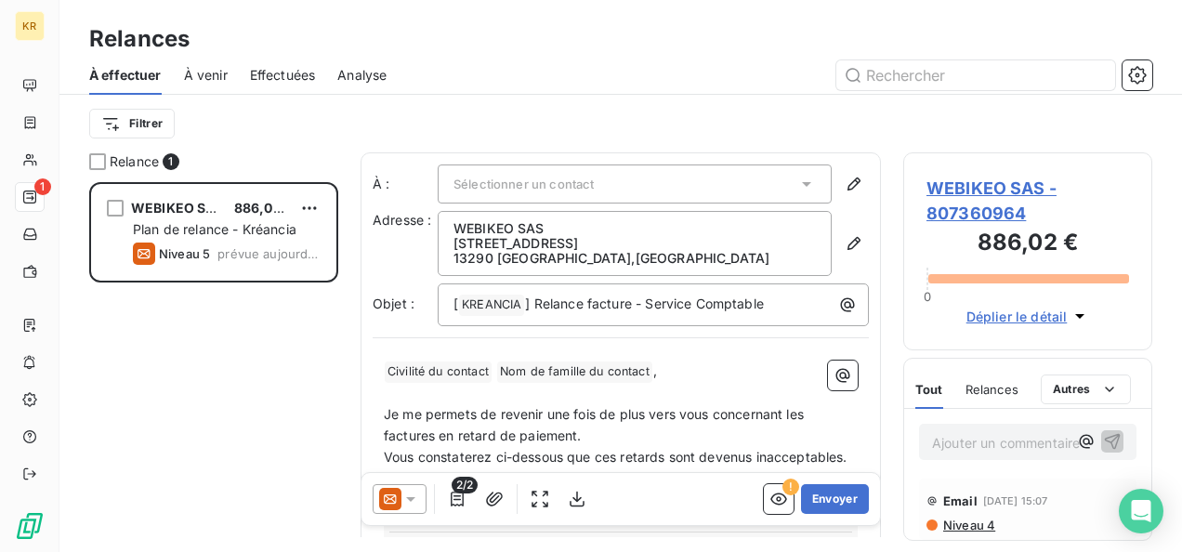
click at [403, 505] on icon at bounding box center [410, 499] width 19 height 19
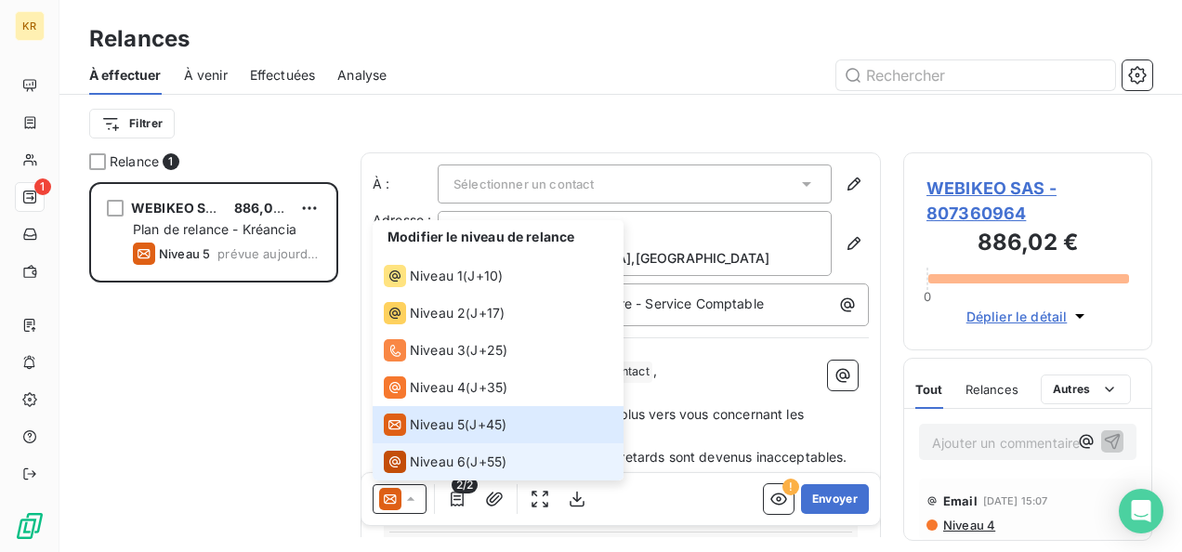
click at [434, 458] on span "Niveau 6" at bounding box center [438, 462] width 56 height 19
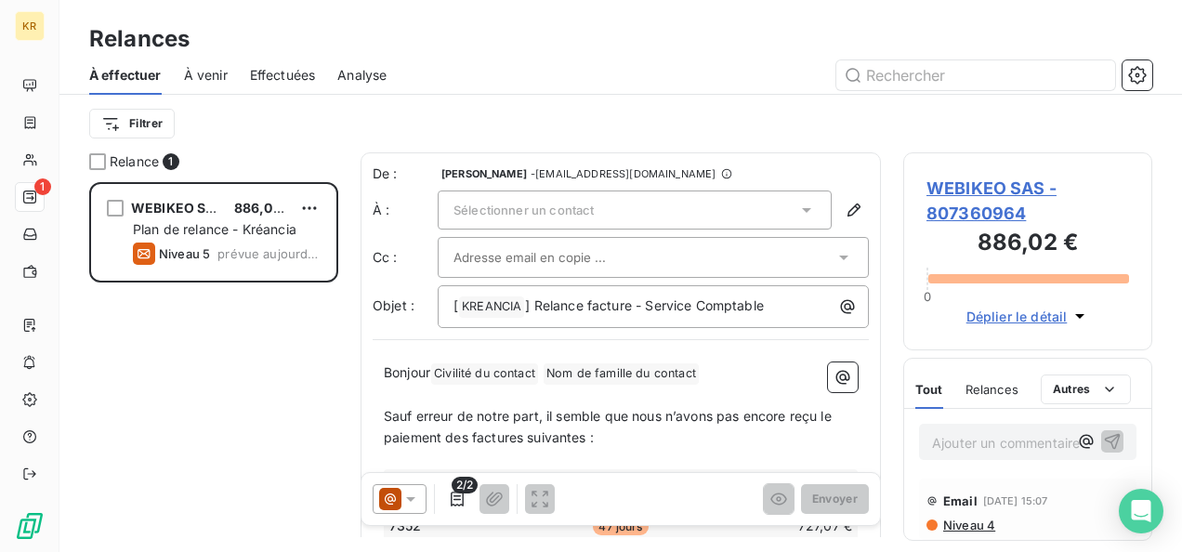
click at [778, 205] on div "Sélectionner un contact" at bounding box center [635, 209] width 394 height 39
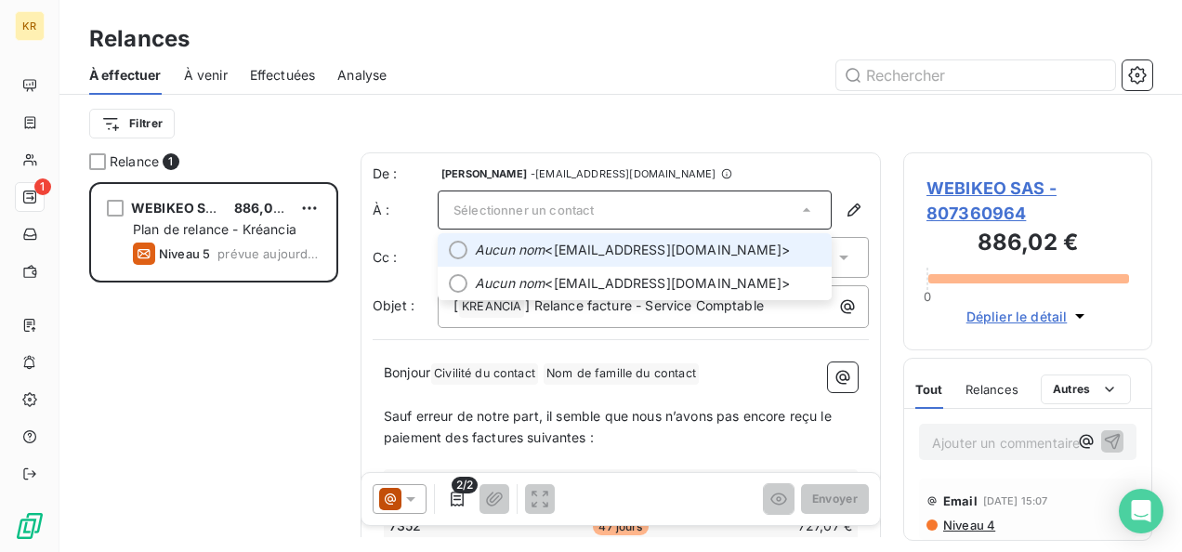
click at [718, 248] on span "Aucun nom <[EMAIL_ADDRESS][DOMAIN_NAME]>" at bounding box center [648, 250] width 346 height 19
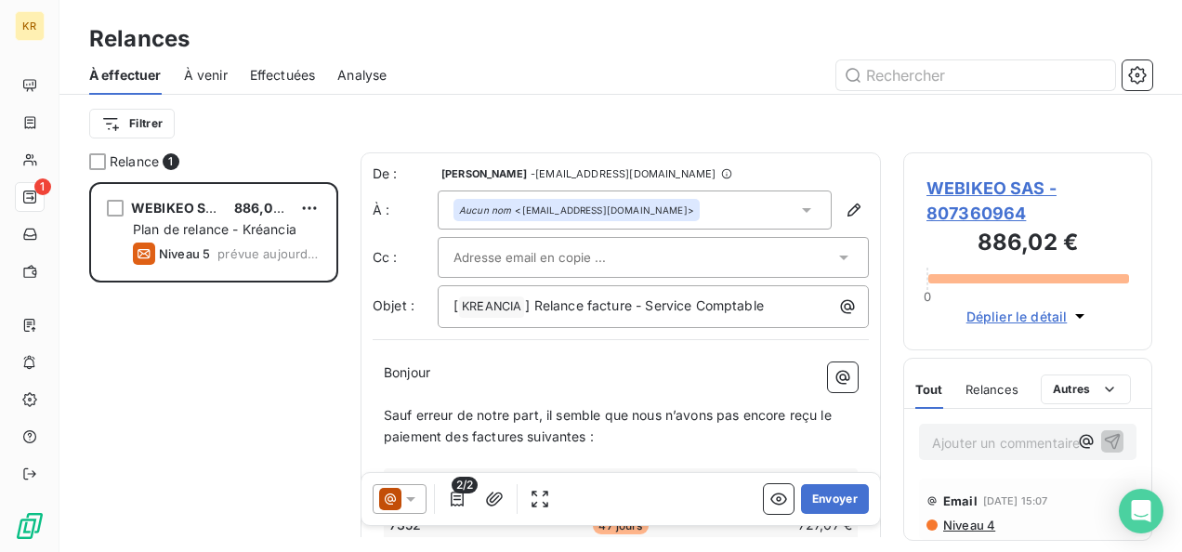
click at [738, 243] on div at bounding box center [643, 257] width 381 height 28
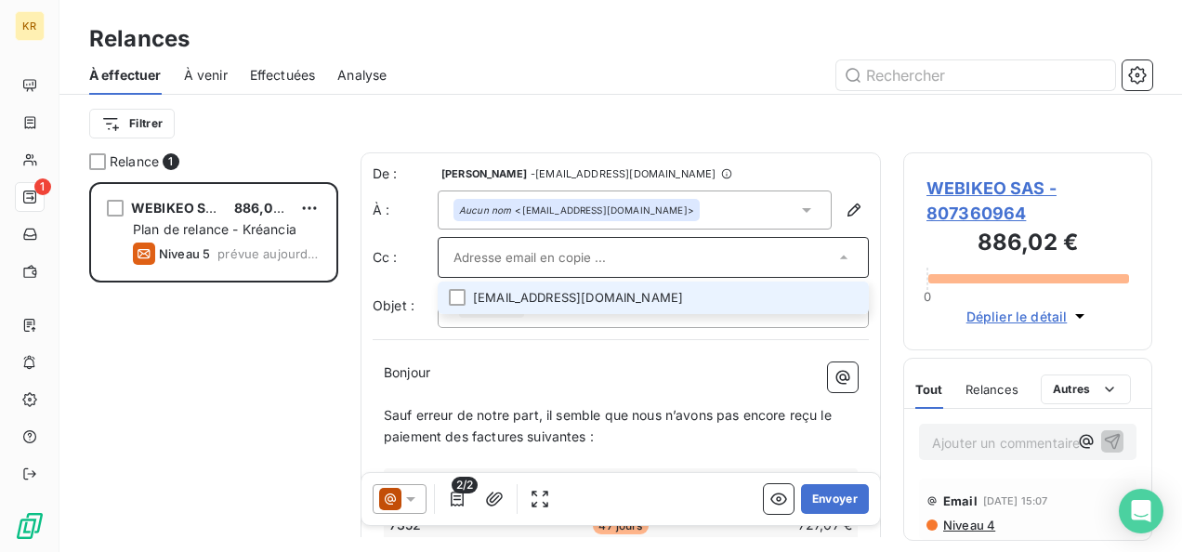
click at [686, 290] on li "[EMAIL_ADDRESS][DOMAIN_NAME]" at bounding box center [653, 298] width 431 height 33
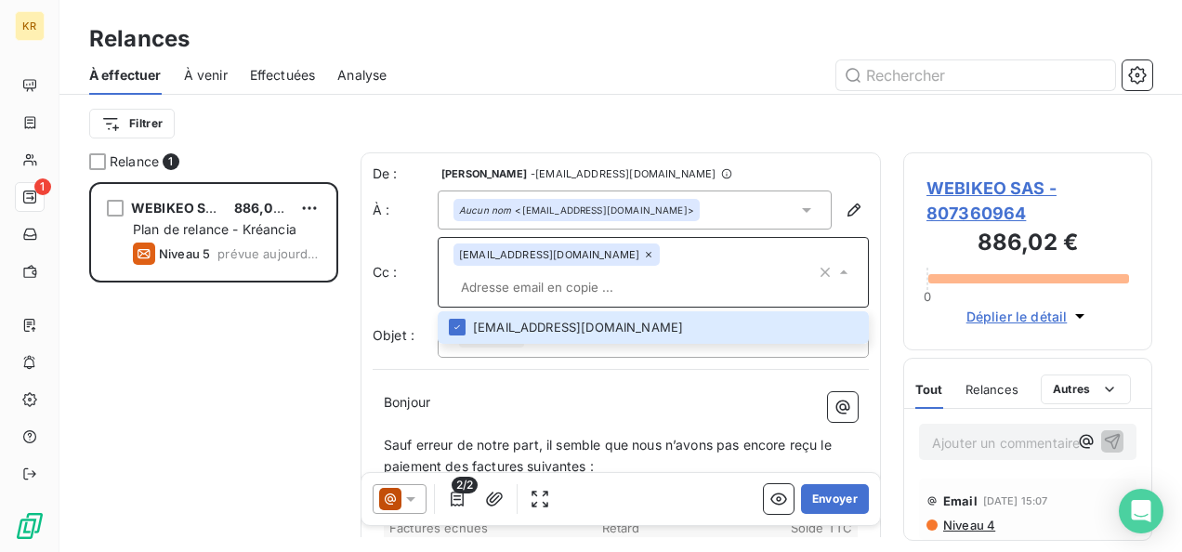
click at [797, 207] on icon at bounding box center [806, 210] width 19 height 19
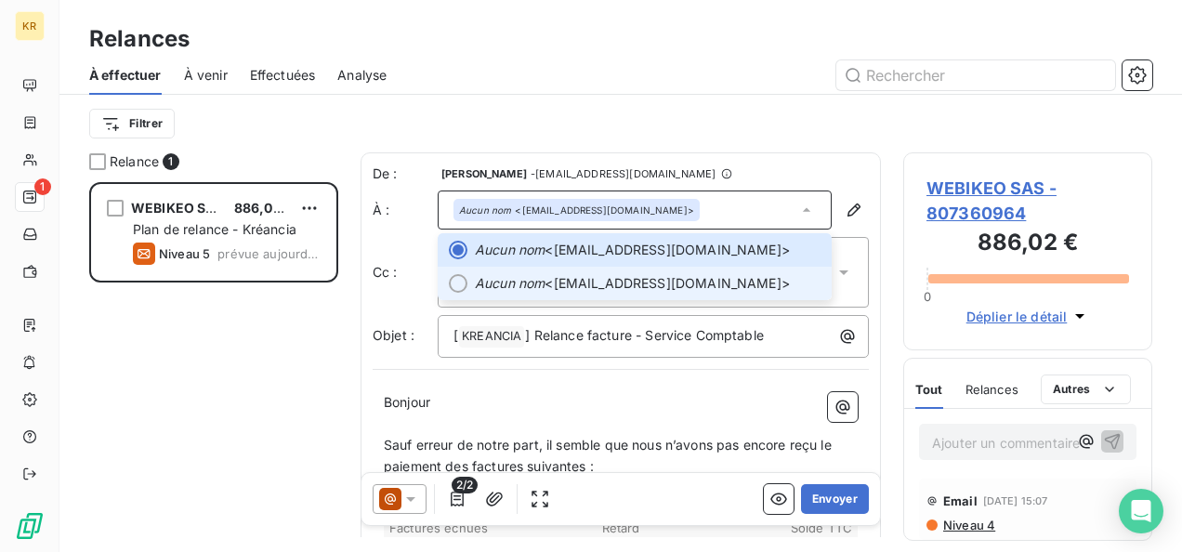
click at [708, 269] on li "Aucun nom <[EMAIL_ADDRESS][DOMAIN_NAME]>" at bounding box center [635, 283] width 394 height 33
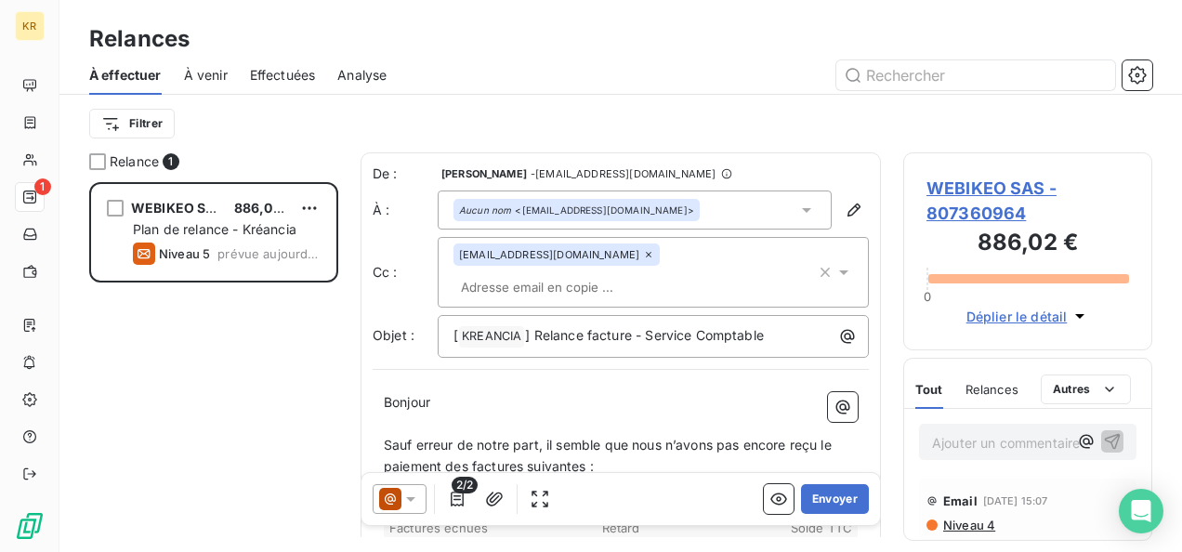
click at [756, 208] on div "Aucun nom <[EMAIL_ADDRESS][DOMAIN_NAME]>" at bounding box center [635, 209] width 394 height 39
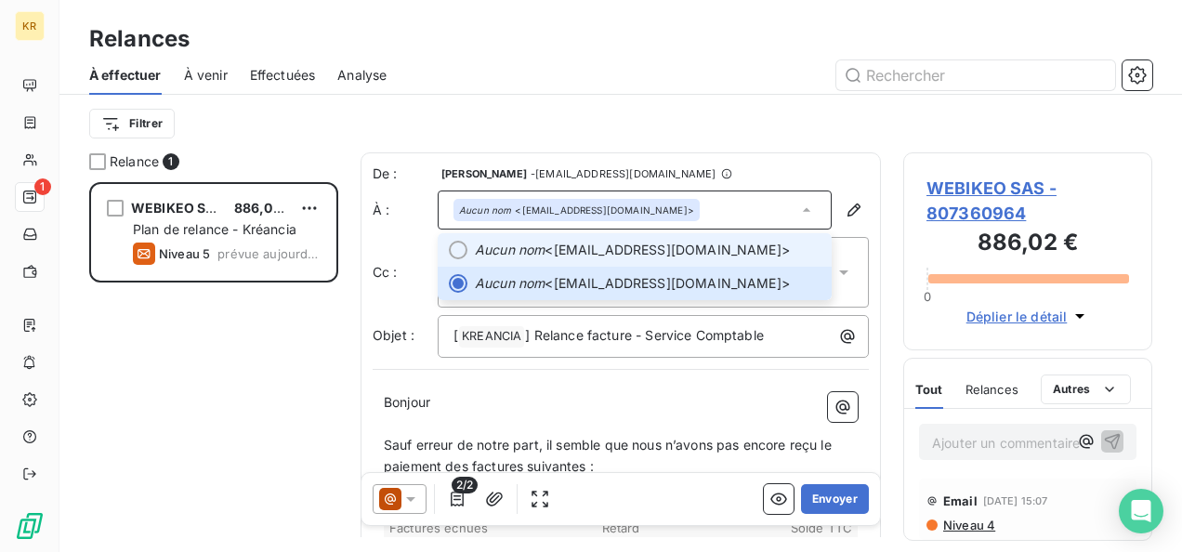
click at [706, 242] on span "Aucun nom <[EMAIL_ADDRESS][DOMAIN_NAME]>" at bounding box center [648, 250] width 346 height 19
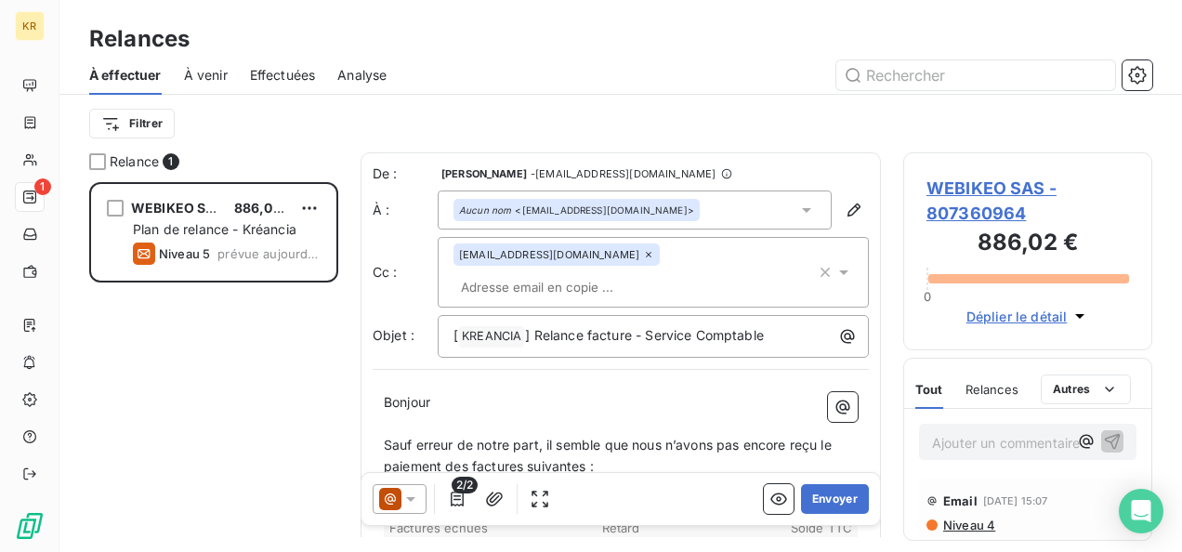
click at [801, 266] on div "[EMAIL_ADDRESS][DOMAIN_NAME]" at bounding box center [634, 272] width 362 height 58
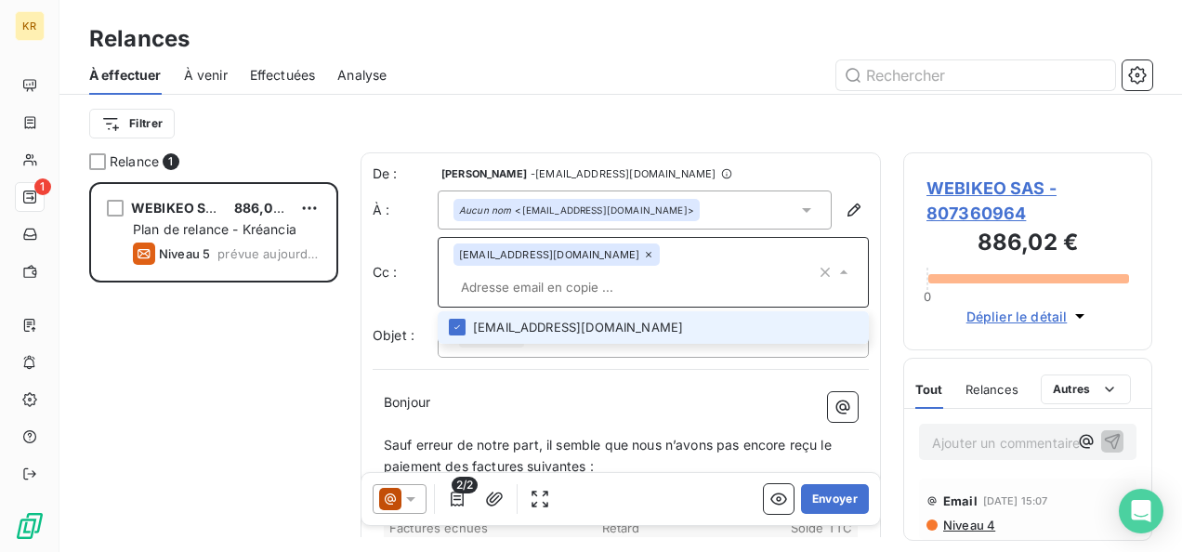
click at [659, 324] on li "[EMAIL_ADDRESS][DOMAIN_NAME]" at bounding box center [653, 327] width 431 height 33
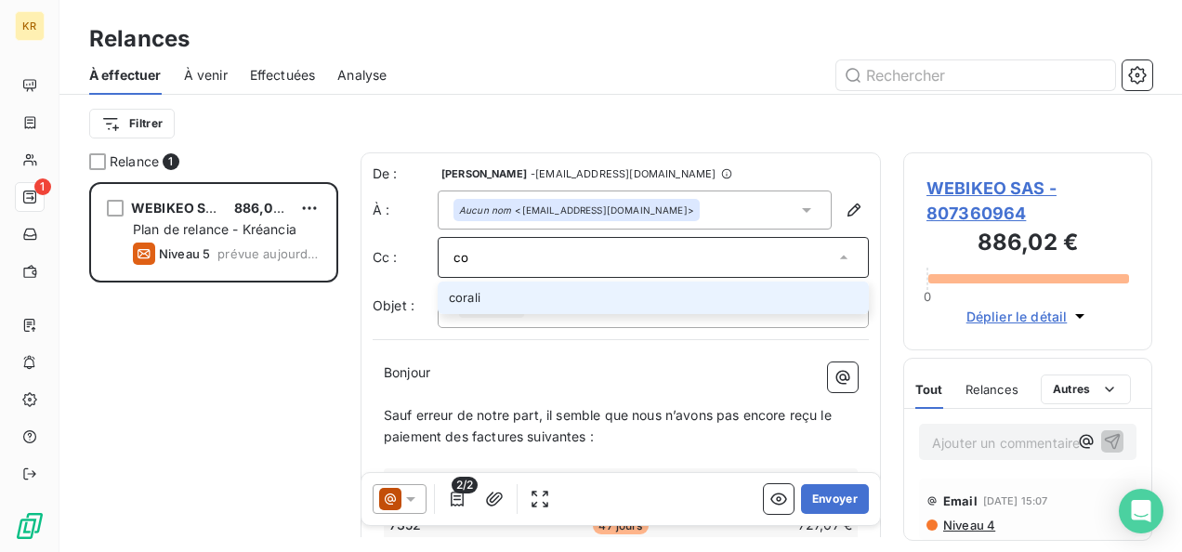
type input "c"
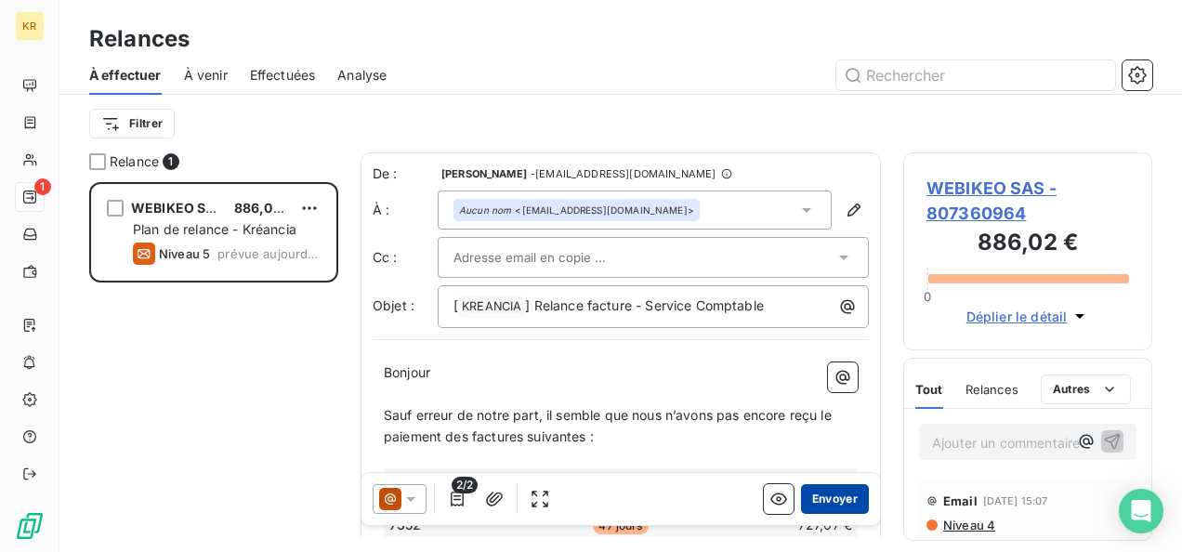
click at [823, 498] on button "Envoyer" at bounding box center [835, 499] width 68 height 30
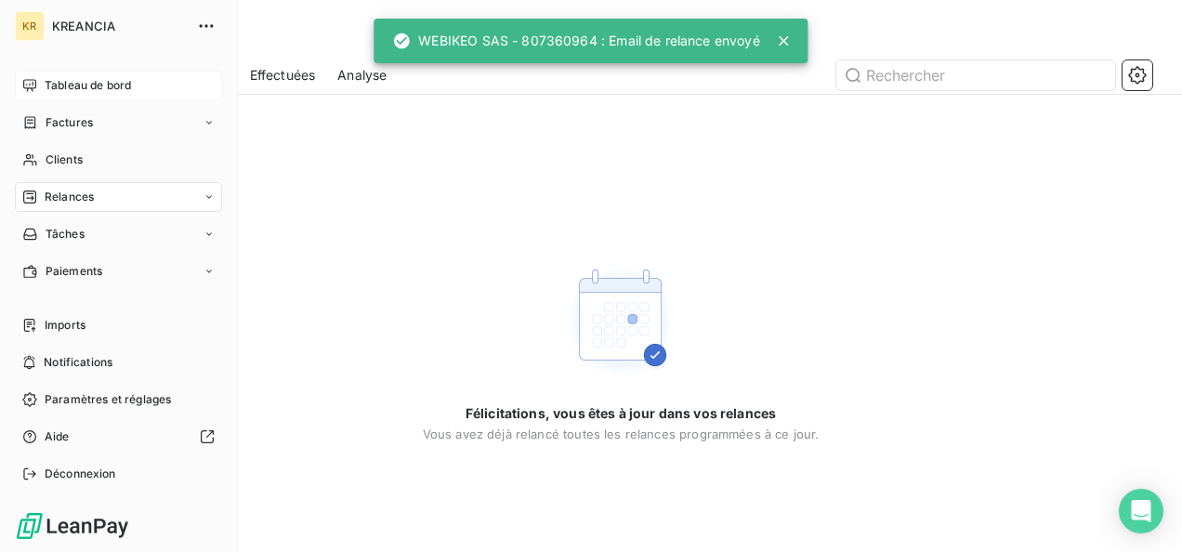
click at [37, 81] on div "Tableau de bord" at bounding box center [118, 86] width 207 height 30
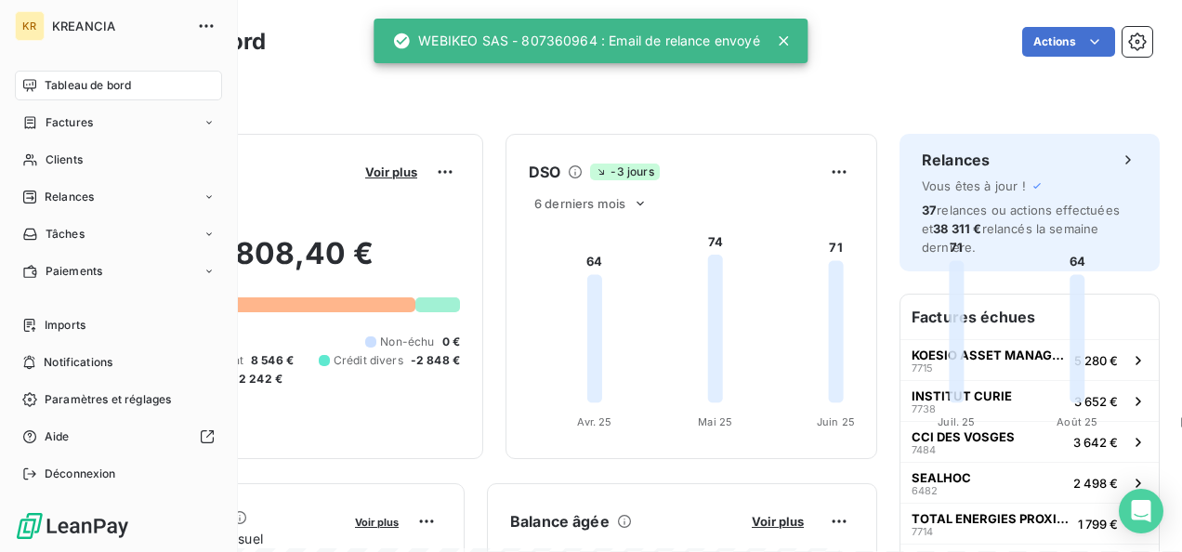
click at [37, 81] on div "Tableau de bord" at bounding box center [118, 86] width 207 height 30
